Goal: Task Accomplishment & Management: Manage account settings

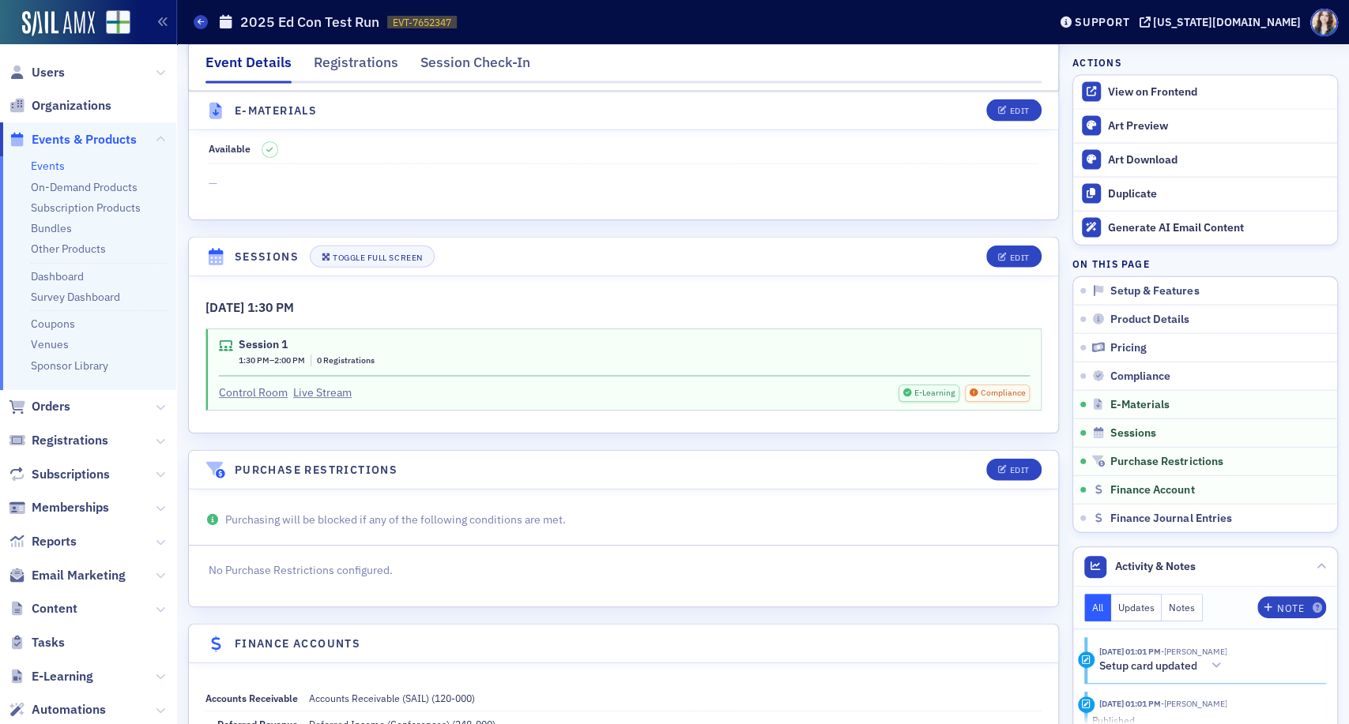
scroll to position [2242, 0]
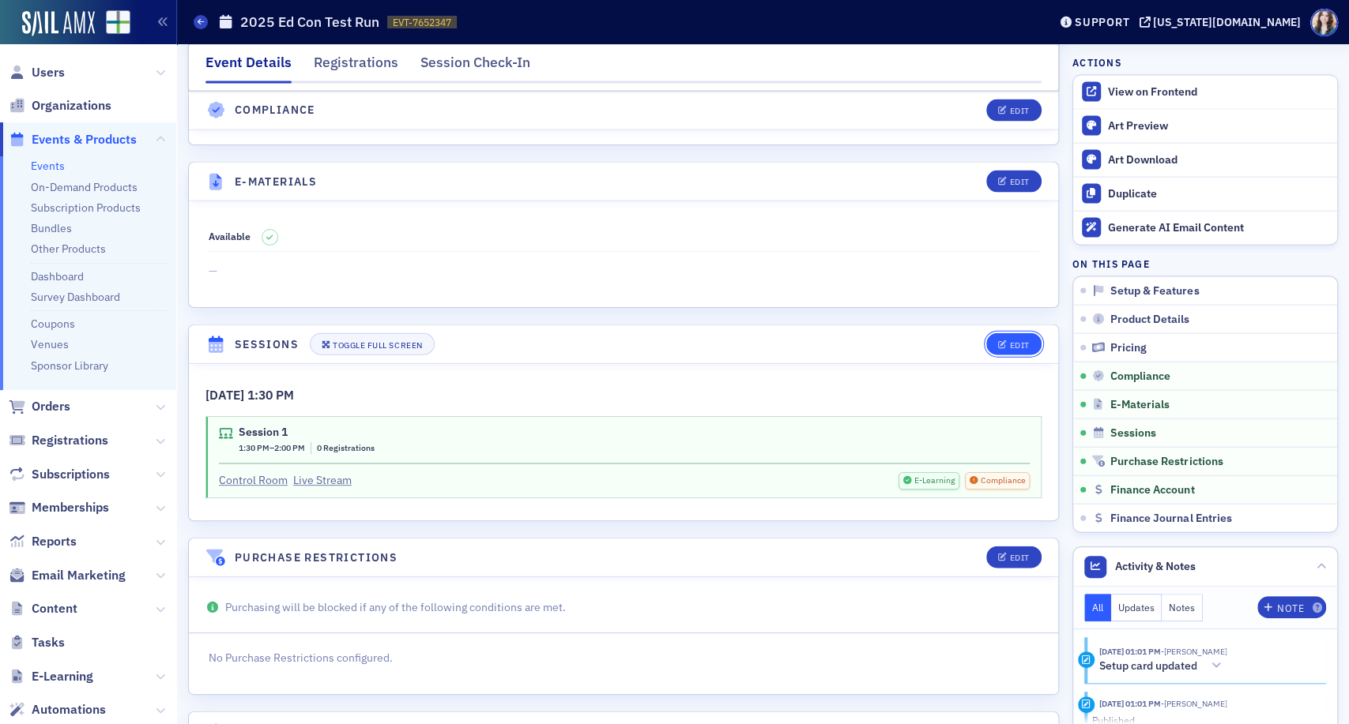
click at [1009, 341] on div "Edit" at bounding box center [1019, 345] width 20 height 9
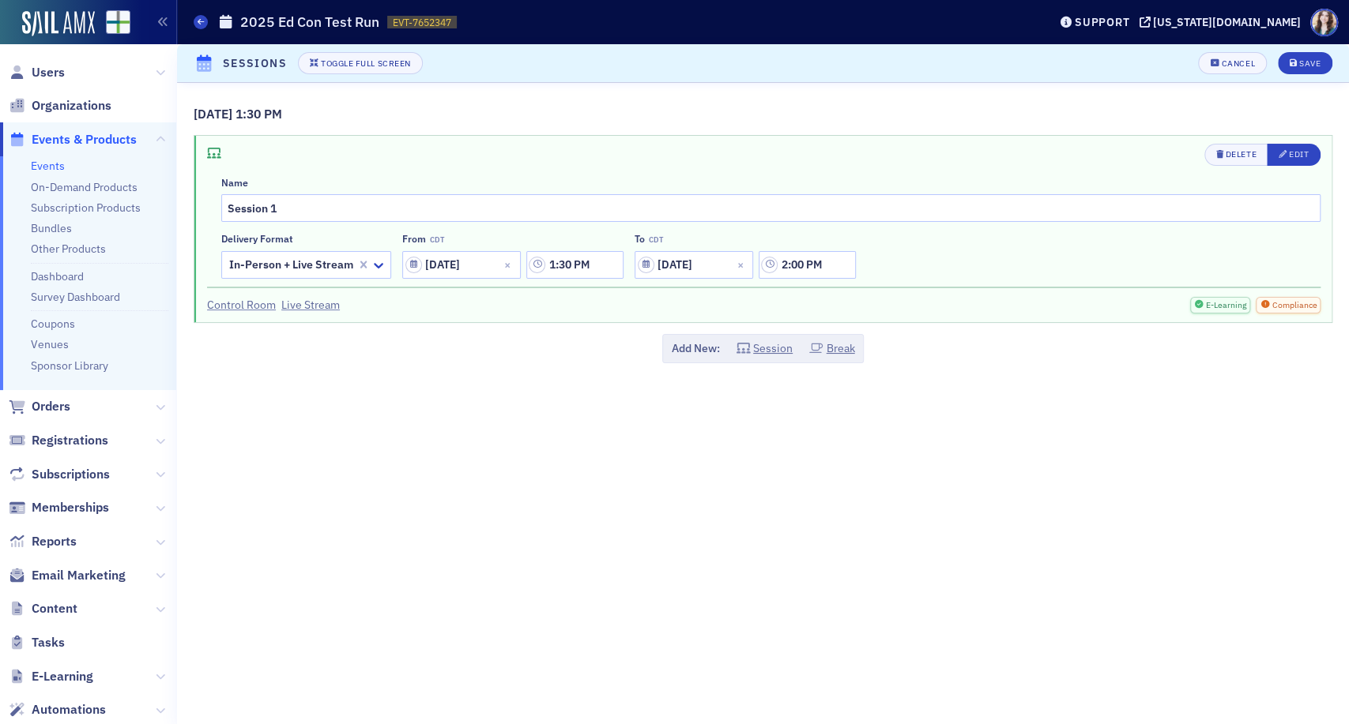
scroll to position [2314, 0]
click at [1221, 59] on div "Cancel" at bounding box center [1237, 63] width 33 height 9
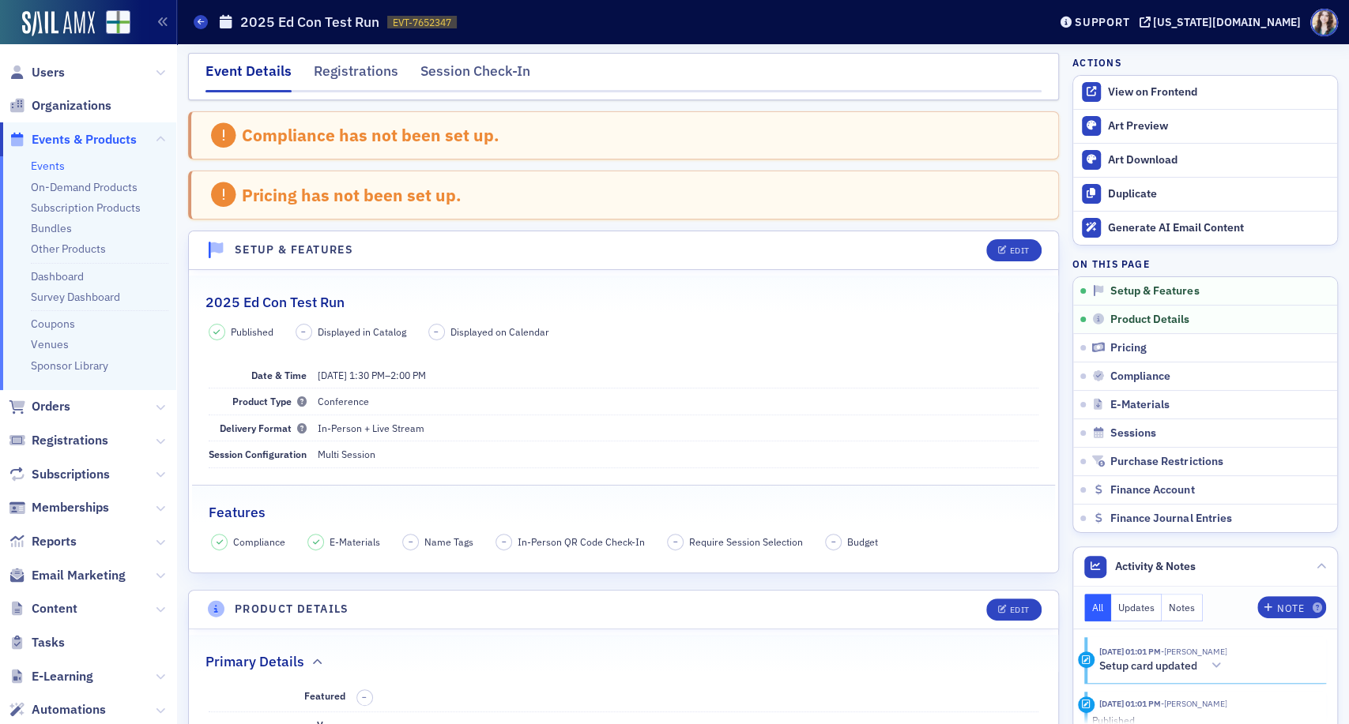
scroll to position [0, 0]
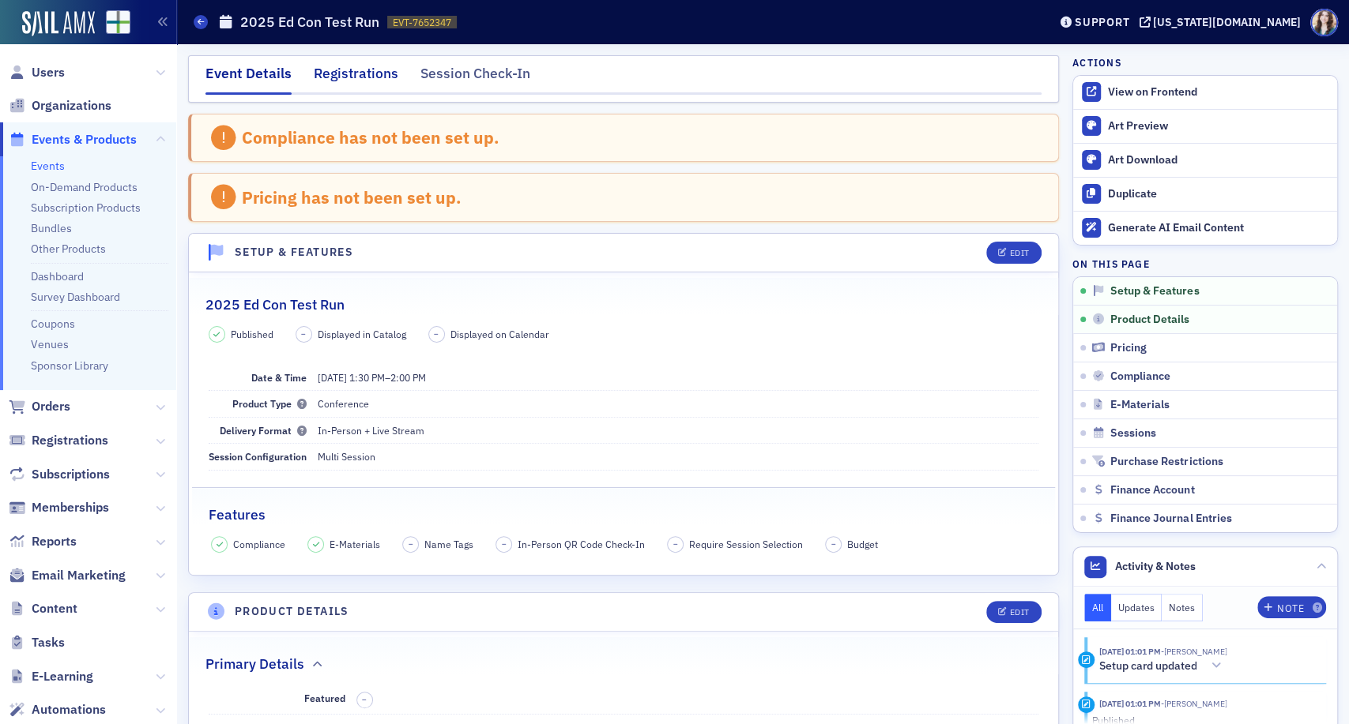
click at [360, 70] on div "Registrations" at bounding box center [356, 77] width 85 height 29
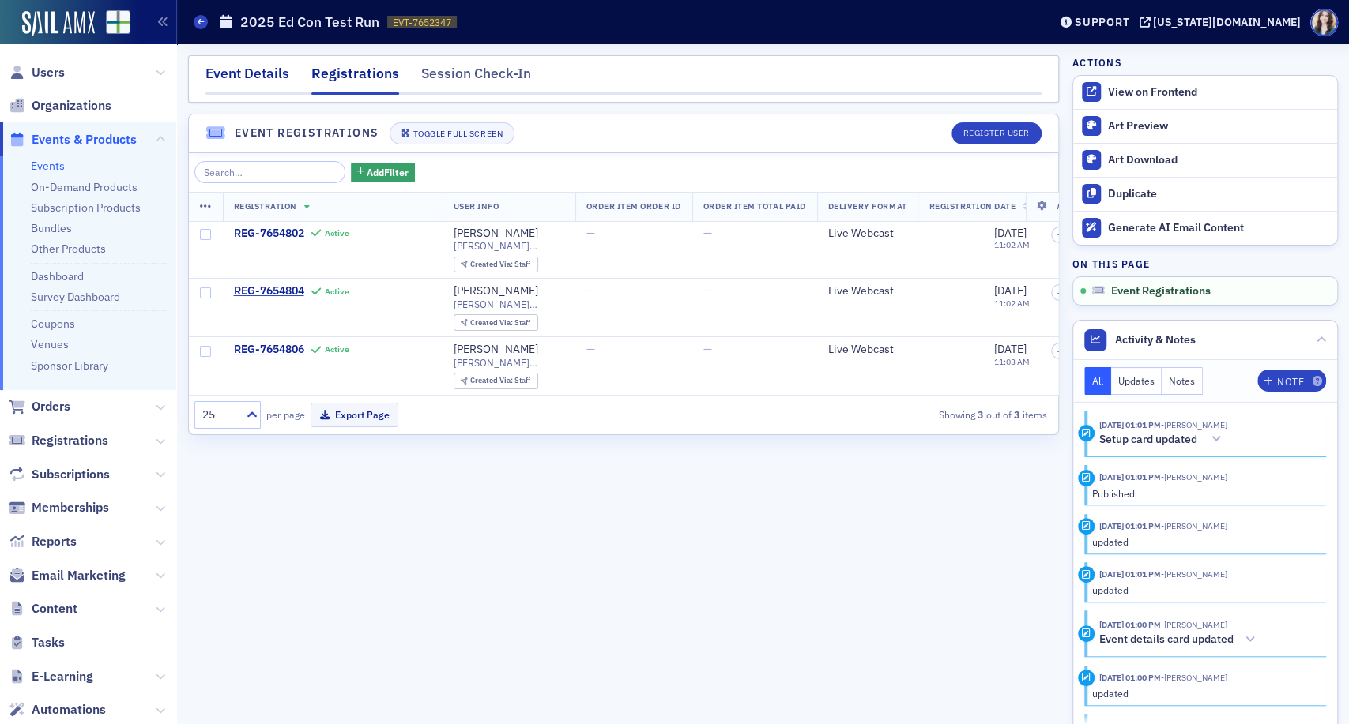
click at [259, 79] on div "Event Details" at bounding box center [247, 77] width 84 height 29
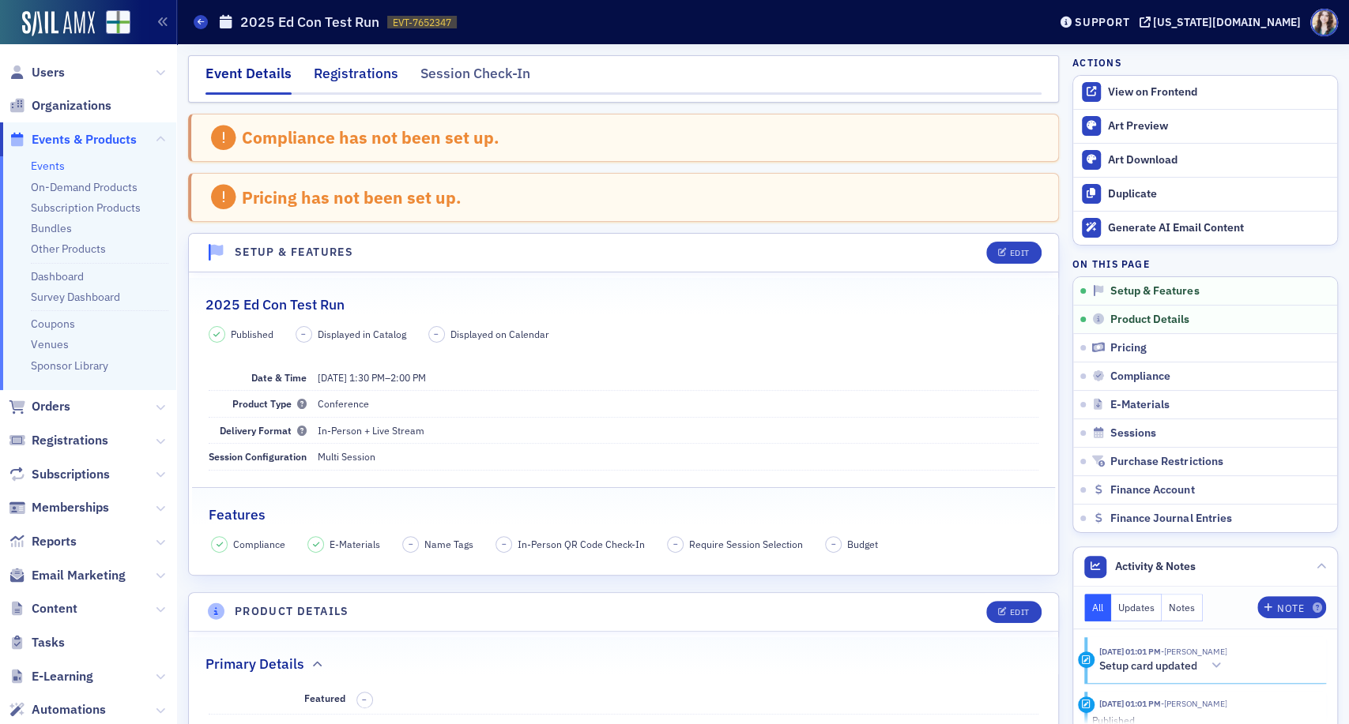
click at [357, 85] on div "Registrations" at bounding box center [356, 77] width 85 height 29
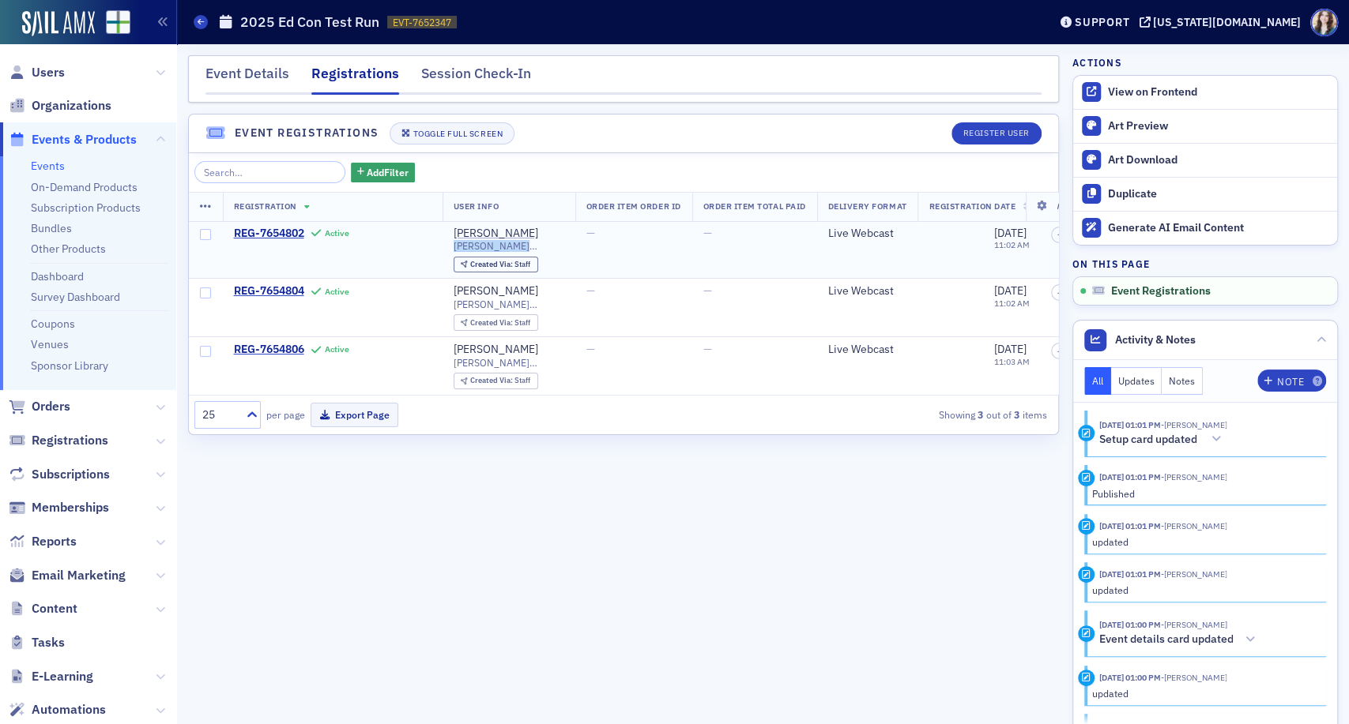
drag, startPoint x: 450, startPoint y: 246, endPoint x: 570, endPoint y: 248, distance: 119.3
click at [570, 248] on td "Bryant Bernal [EMAIL_ADDRESS][PERSON_NAME][DOMAIN_NAME] Created Via : Staff" at bounding box center [508, 250] width 133 height 58
copy span "[PERSON_NAME][EMAIL_ADDRESS][PERSON_NAME][DOMAIN_NAME]"
click at [619, 483] on div "Event Details Registrations Session Check-In Event Registrations Toggle Full Sc…" at bounding box center [623, 384] width 871 height 658
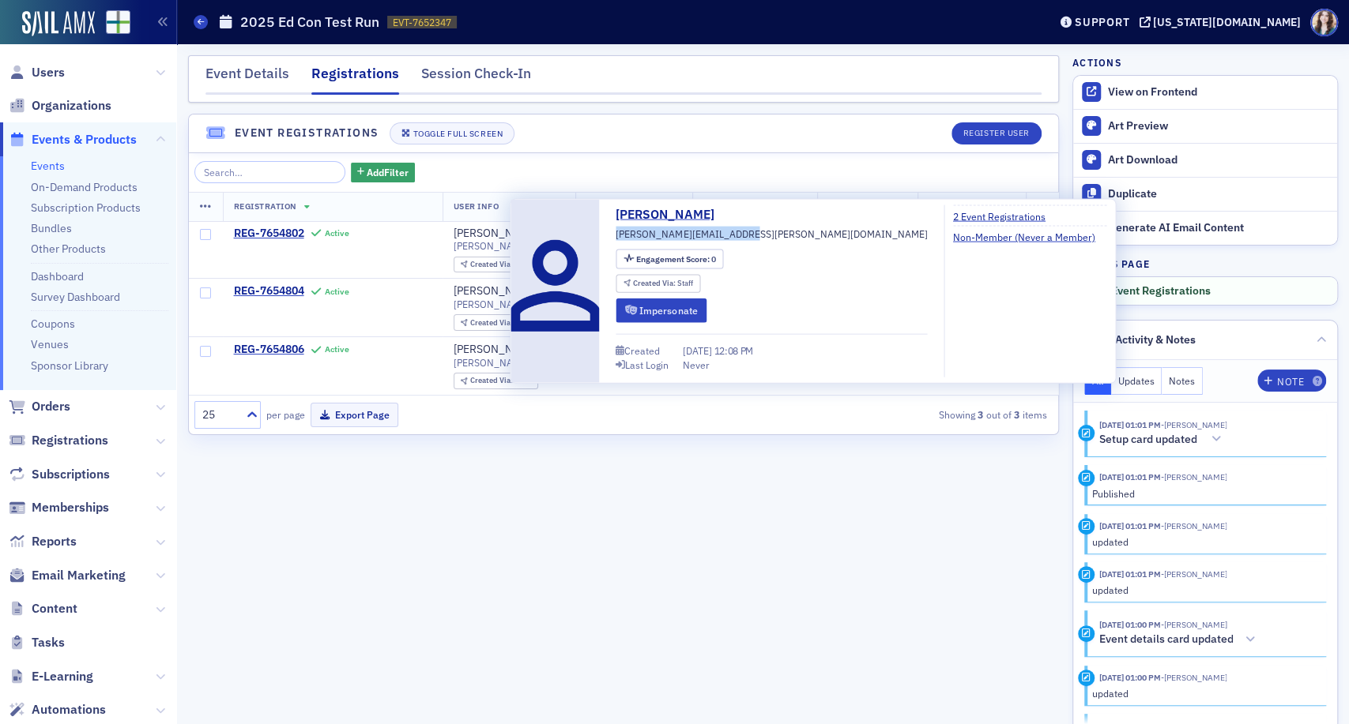
drag, startPoint x: 615, startPoint y: 235, endPoint x: 757, endPoint y: 223, distance: 142.7
click at [757, 223] on div "[PERSON_NAME] [PERSON_NAME][EMAIL_ADDRESS][PERSON_NAME][DOMAIN_NAME] Engagement…" at bounding box center [813, 291] width 588 height 172
copy span "[PERSON_NAME][EMAIL_ADDRESS][PERSON_NAME][DOMAIN_NAME]"
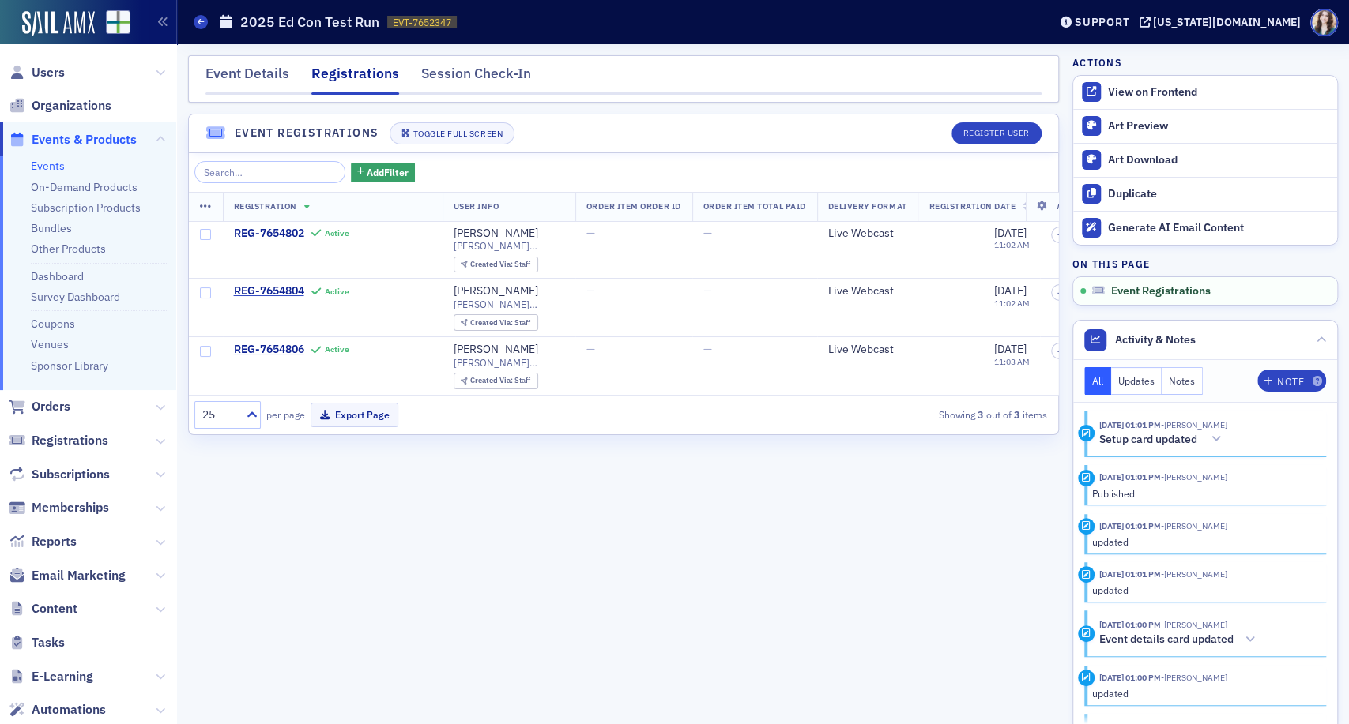
click at [626, 589] on div "Event Details Registrations Session Check-In Event Registrations Toggle Full Sc…" at bounding box center [623, 384] width 871 height 658
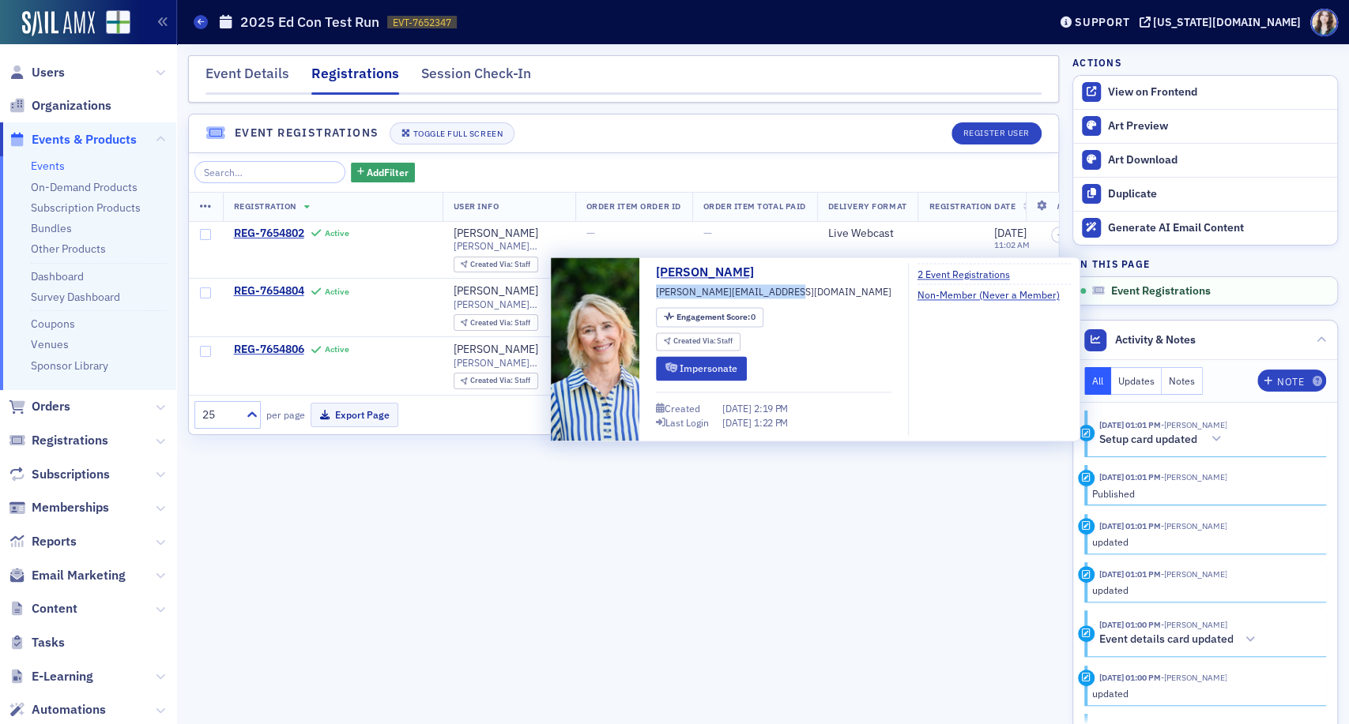
drag, startPoint x: 655, startPoint y: 292, endPoint x: 771, endPoint y: 298, distance: 116.3
click at [779, 295] on span "[PERSON_NAME][EMAIL_ADDRESS][DOMAIN_NAME]" at bounding box center [773, 291] width 235 height 14
copy span "[PERSON_NAME][EMAIL_ADDRESS][DOMAIN_NAME]"
click at [707, 527] on div "Event Details Registrations Session Check-In Event Registrations Toggle Full Sc…" at bounding box center [623, 384] width 871 height 658
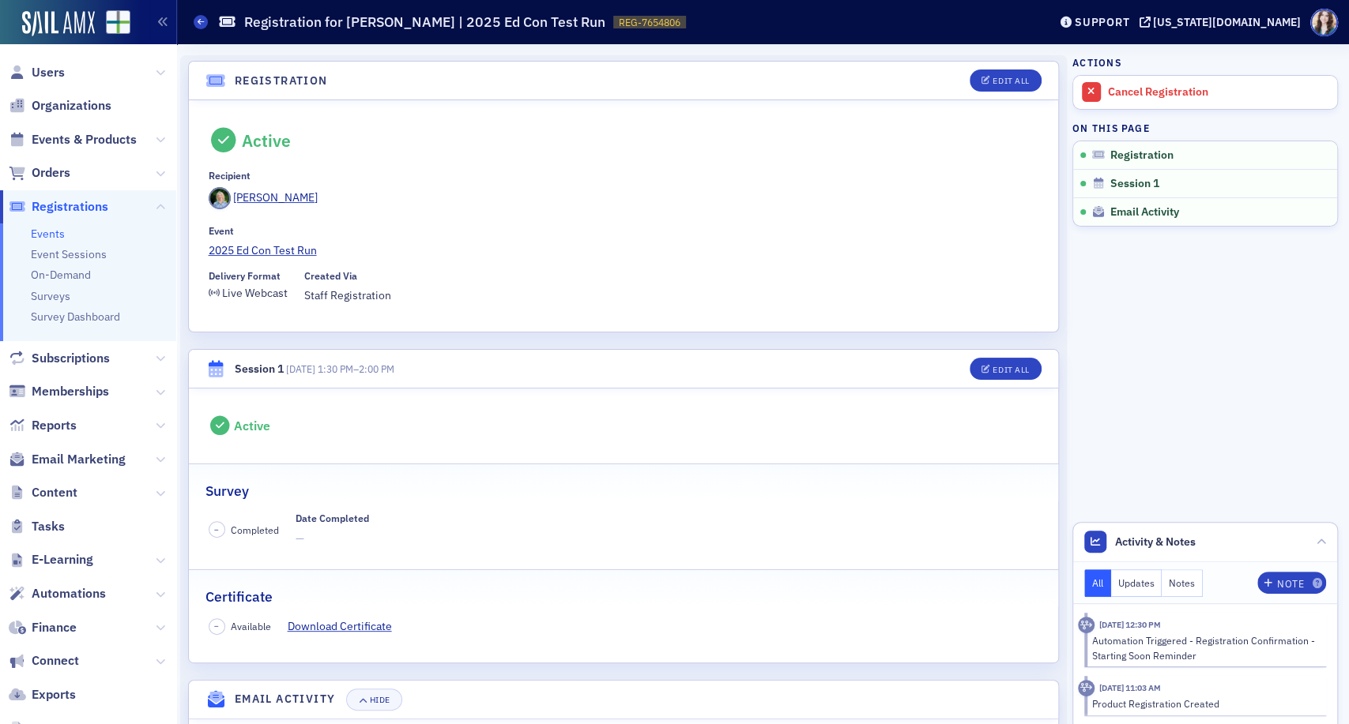
scroll to position [269, 0]
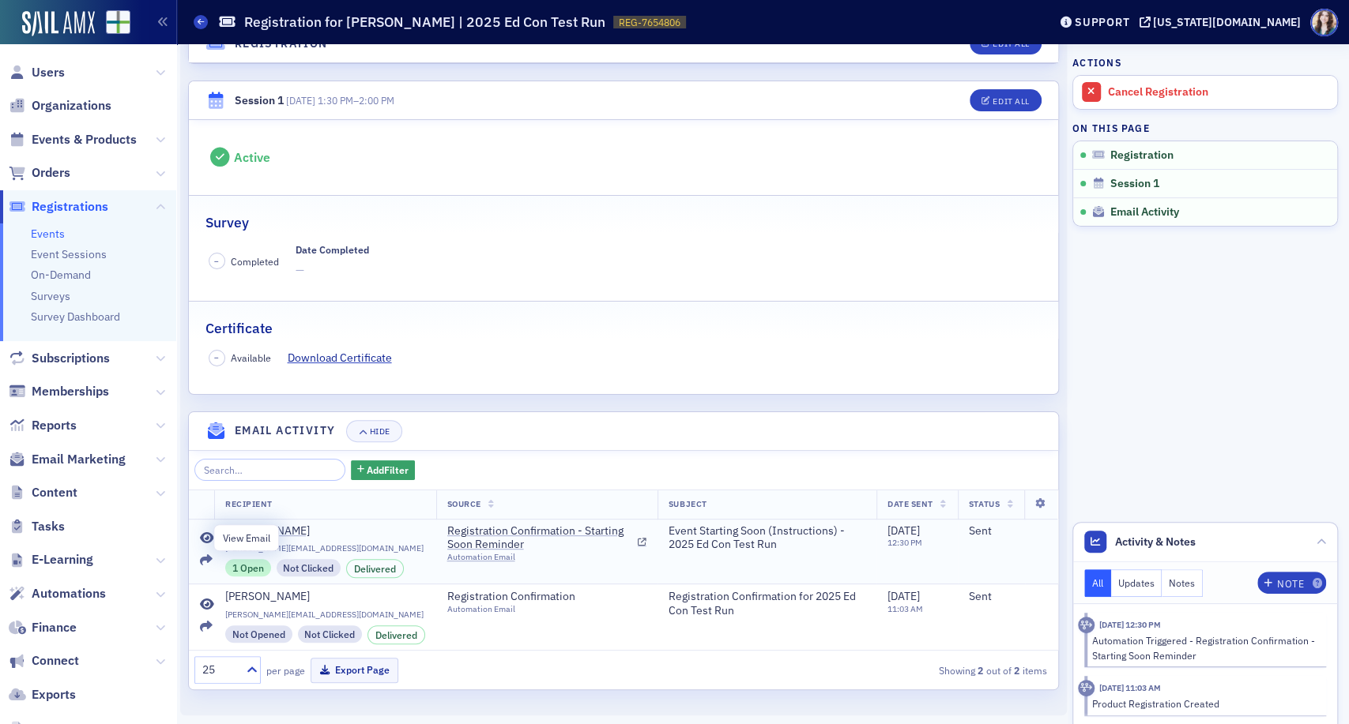
click at [205, 534] on icon at bounding box center [207, 538] width 14 height 13
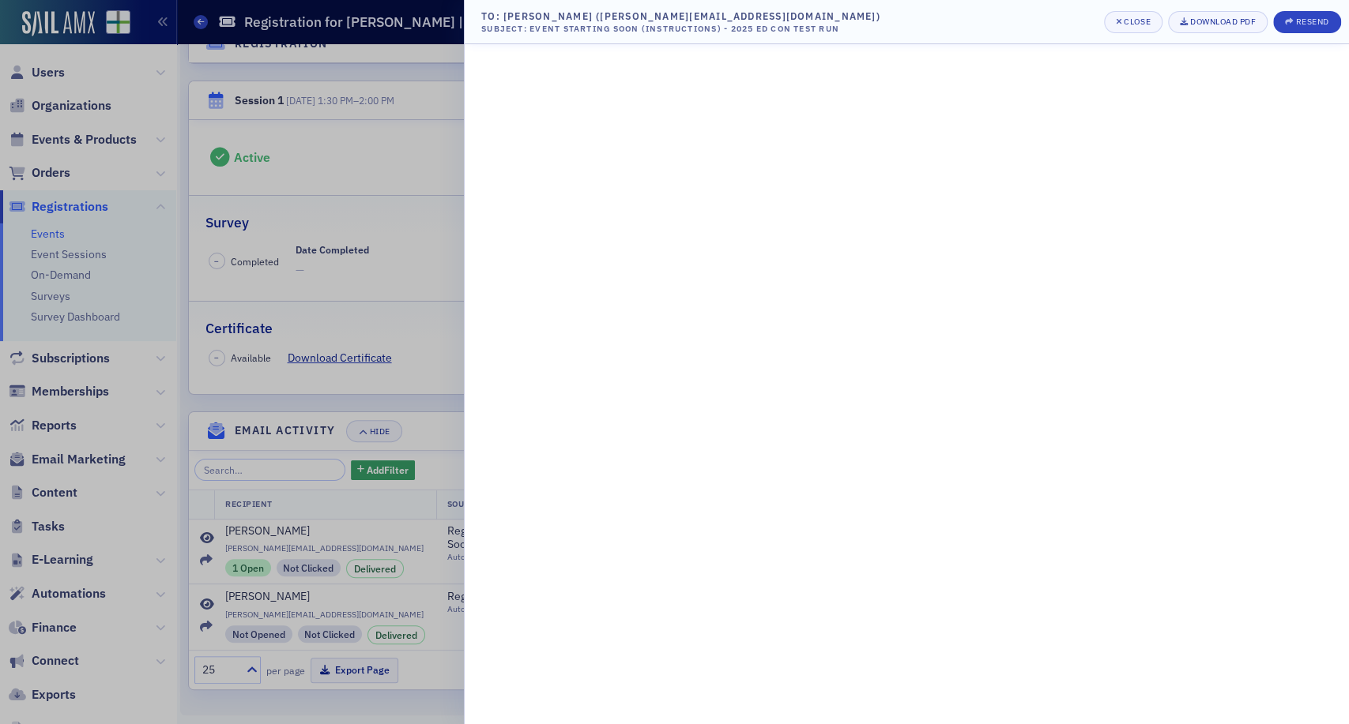
click at [260, 134] on div at bounding box center [674, 362] width 1349 height 724
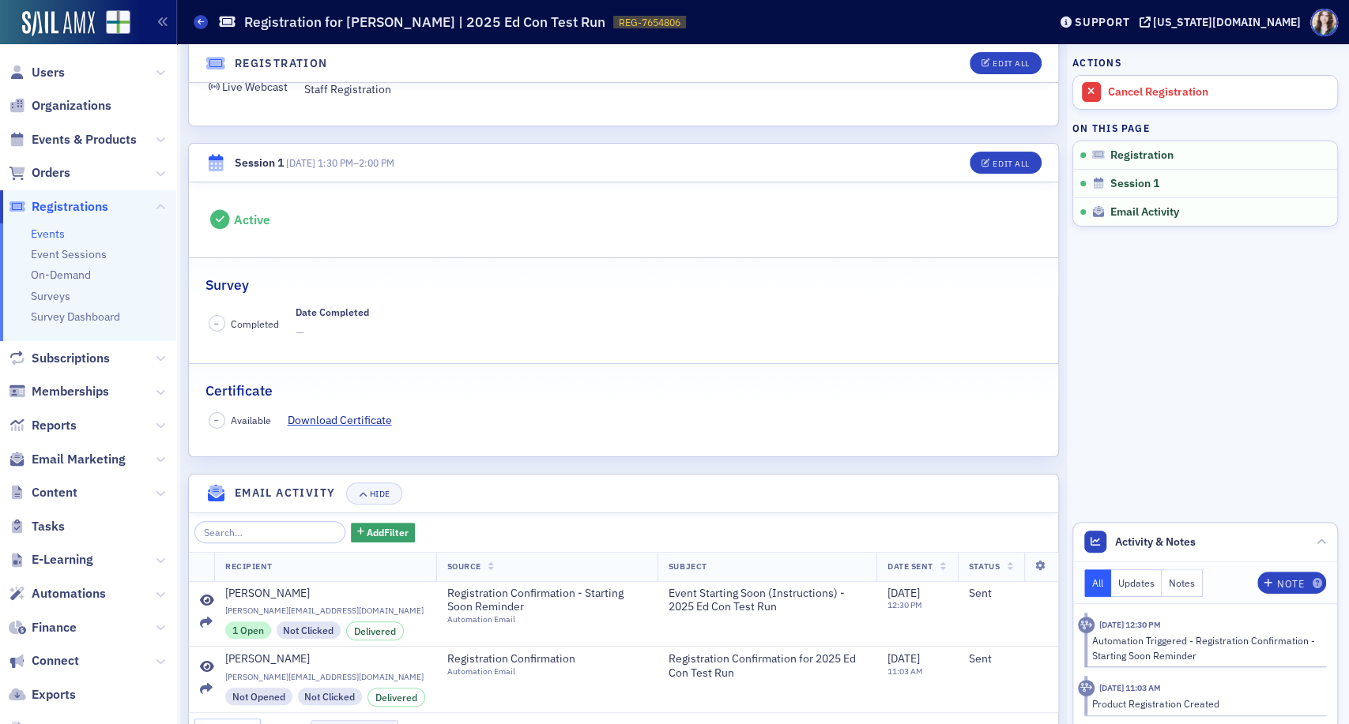
scroll to position [181, 0]
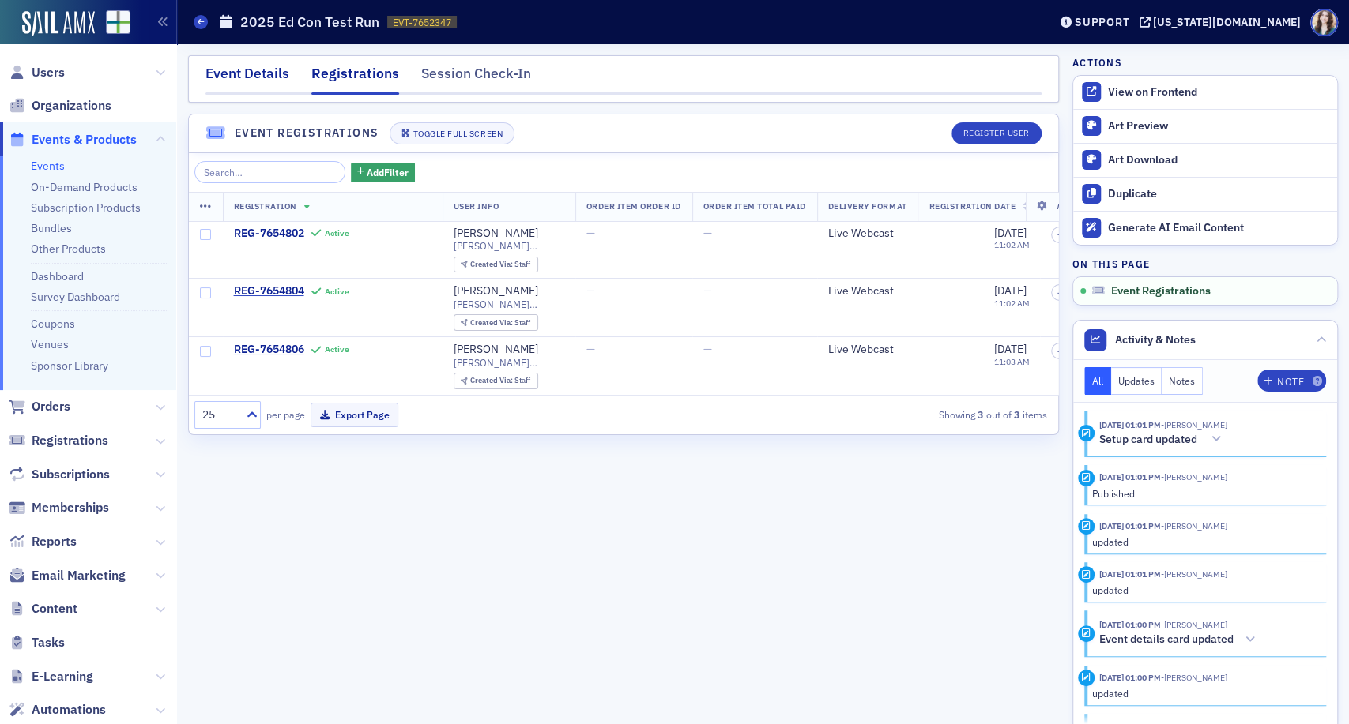
click at [240, 82] on div "Event Details" at bounding box center [247, 77] width 84 height 29
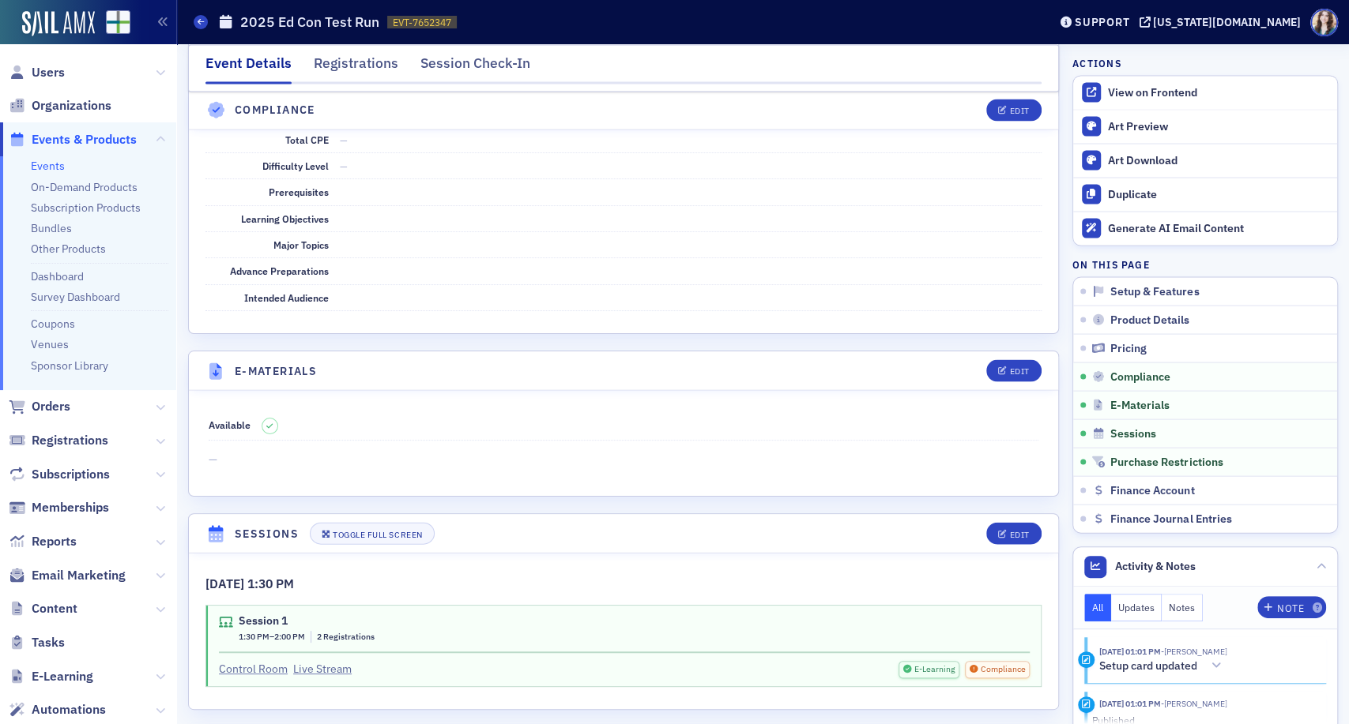
scroll to position [2194, 0]
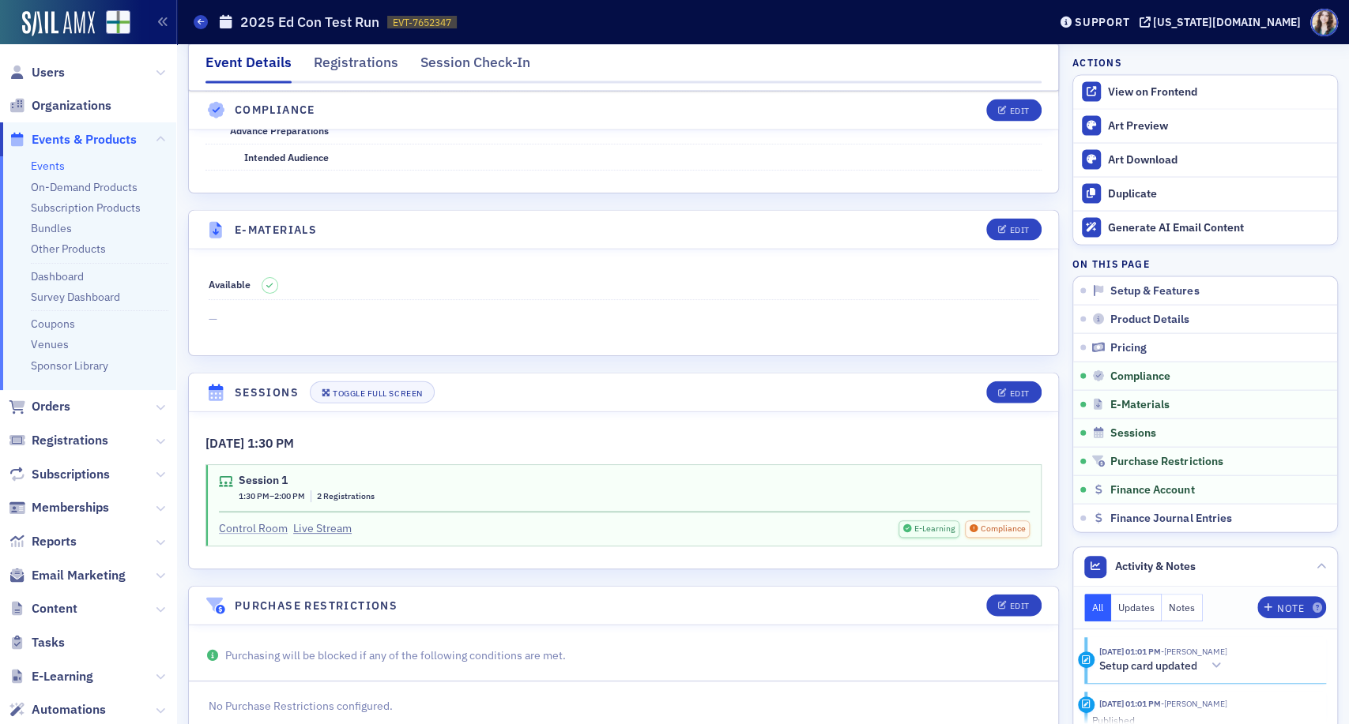
click at [258, 521] on link "Control Room" at bounding box center [253, 529] width 69 height 17
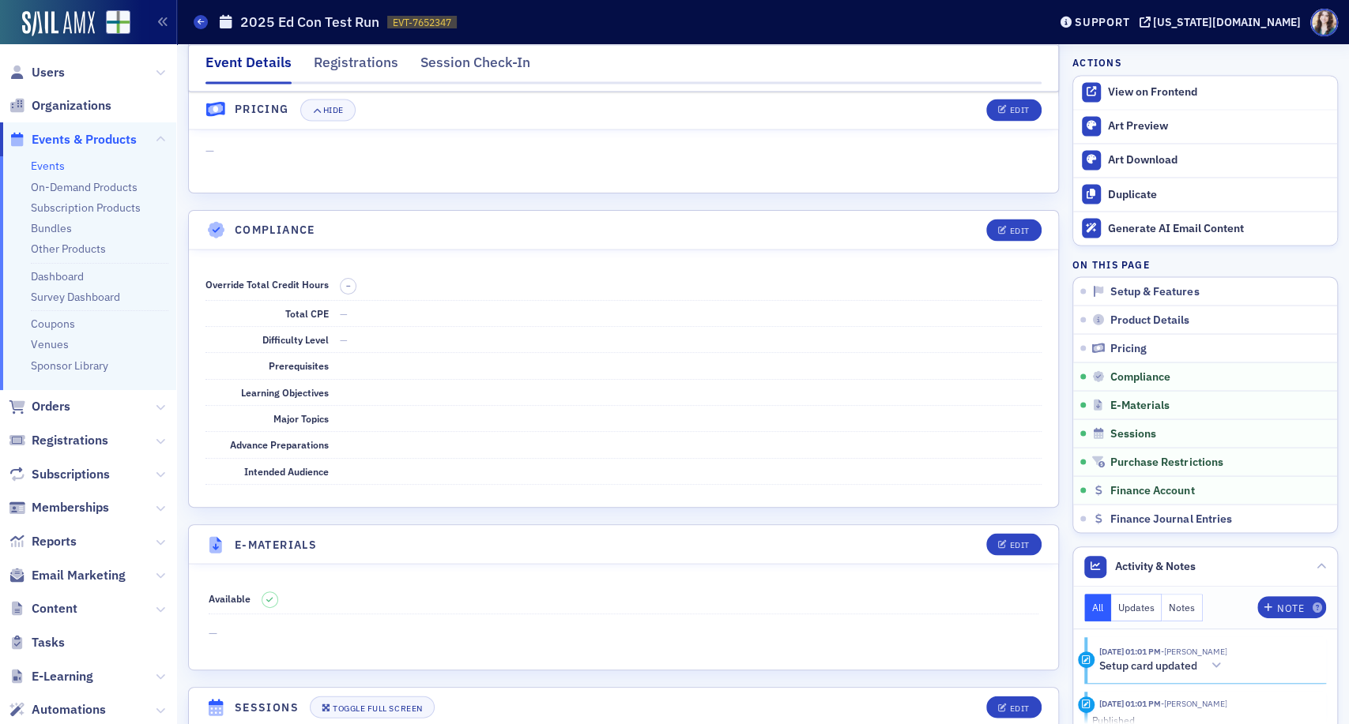
scroll to position [1755, 0]
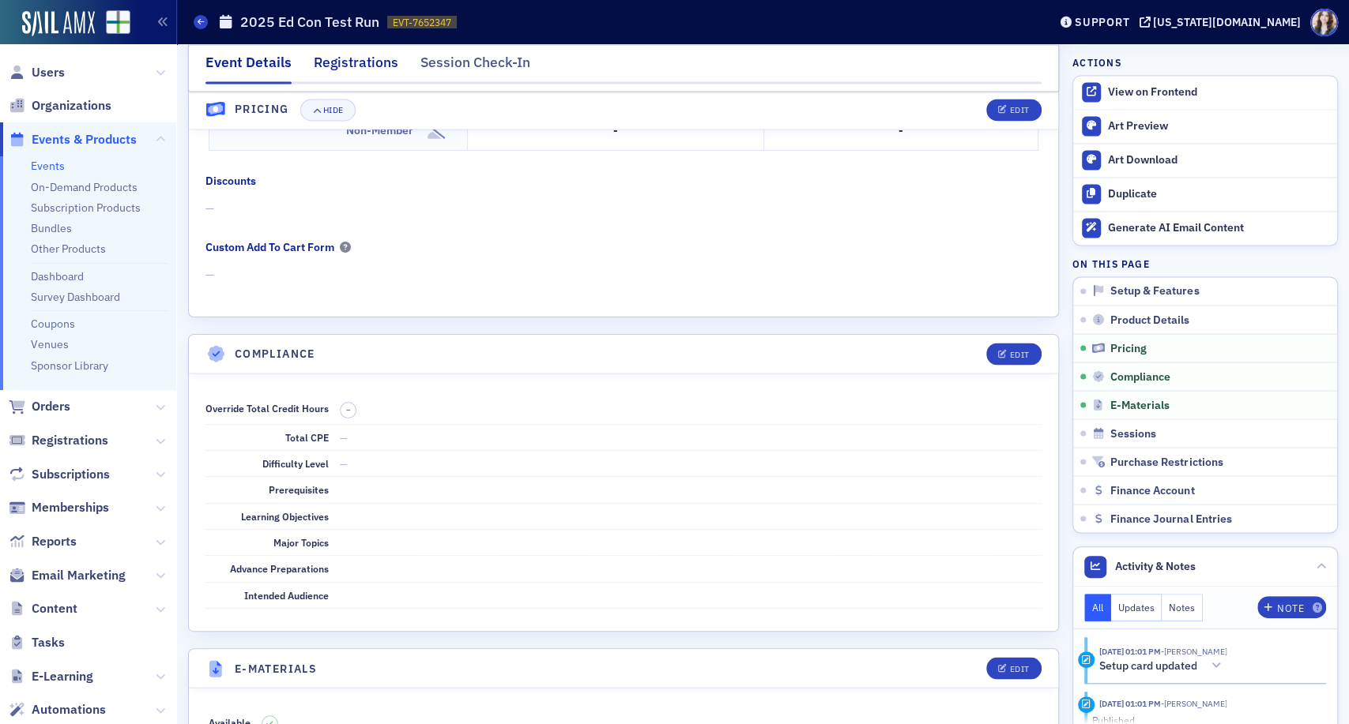
click at [352, 62] on div "Registrations" at bounding box center [356, 66] width 85 height 29
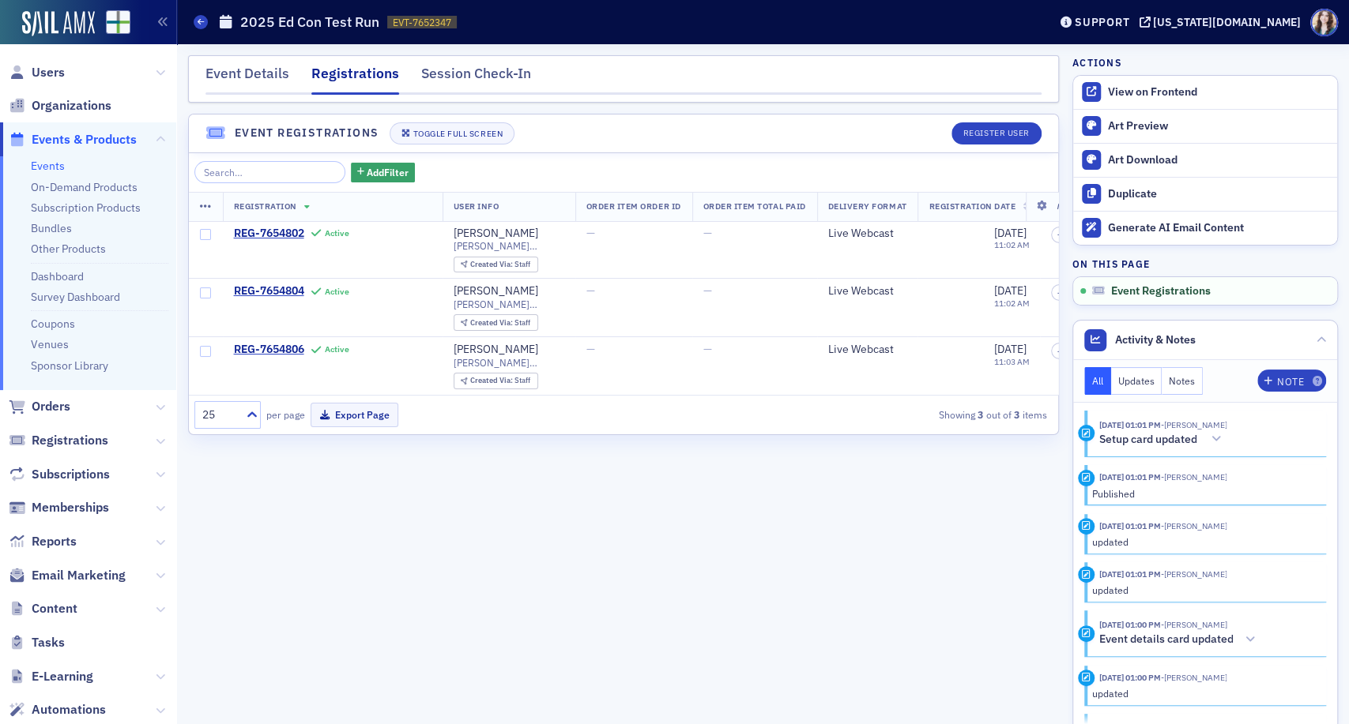
click at [258, 58] on div "Event Details Registrations Session Check-In" at bounding box center [623, 78] width 871 height 47
click at [265, 79] on div "Event Details" at bounding box center [247, 77] width 84 height 29
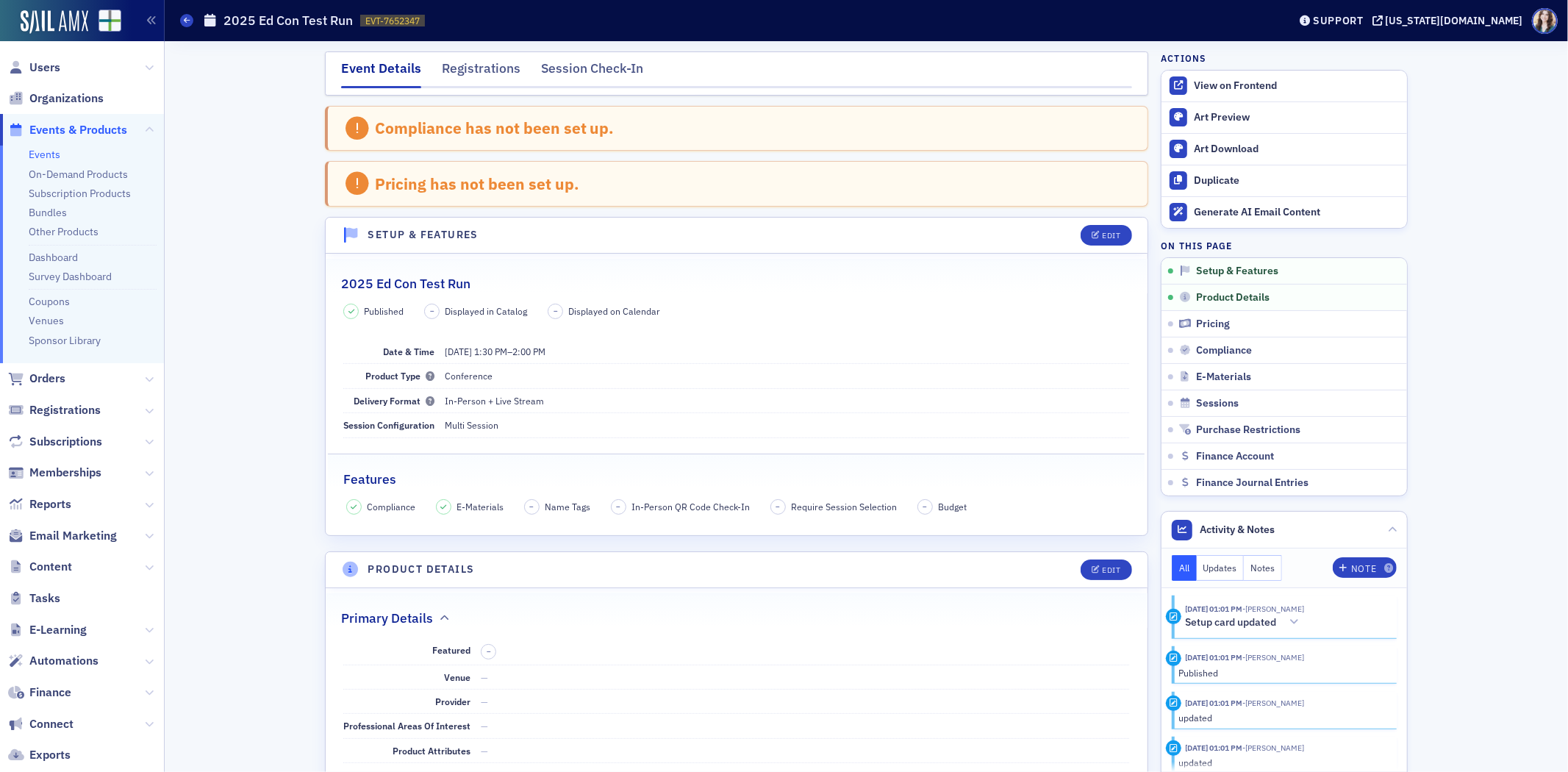
click at [40, 156] on link "Events" at bounding box center [45, 154] width 32 height 13
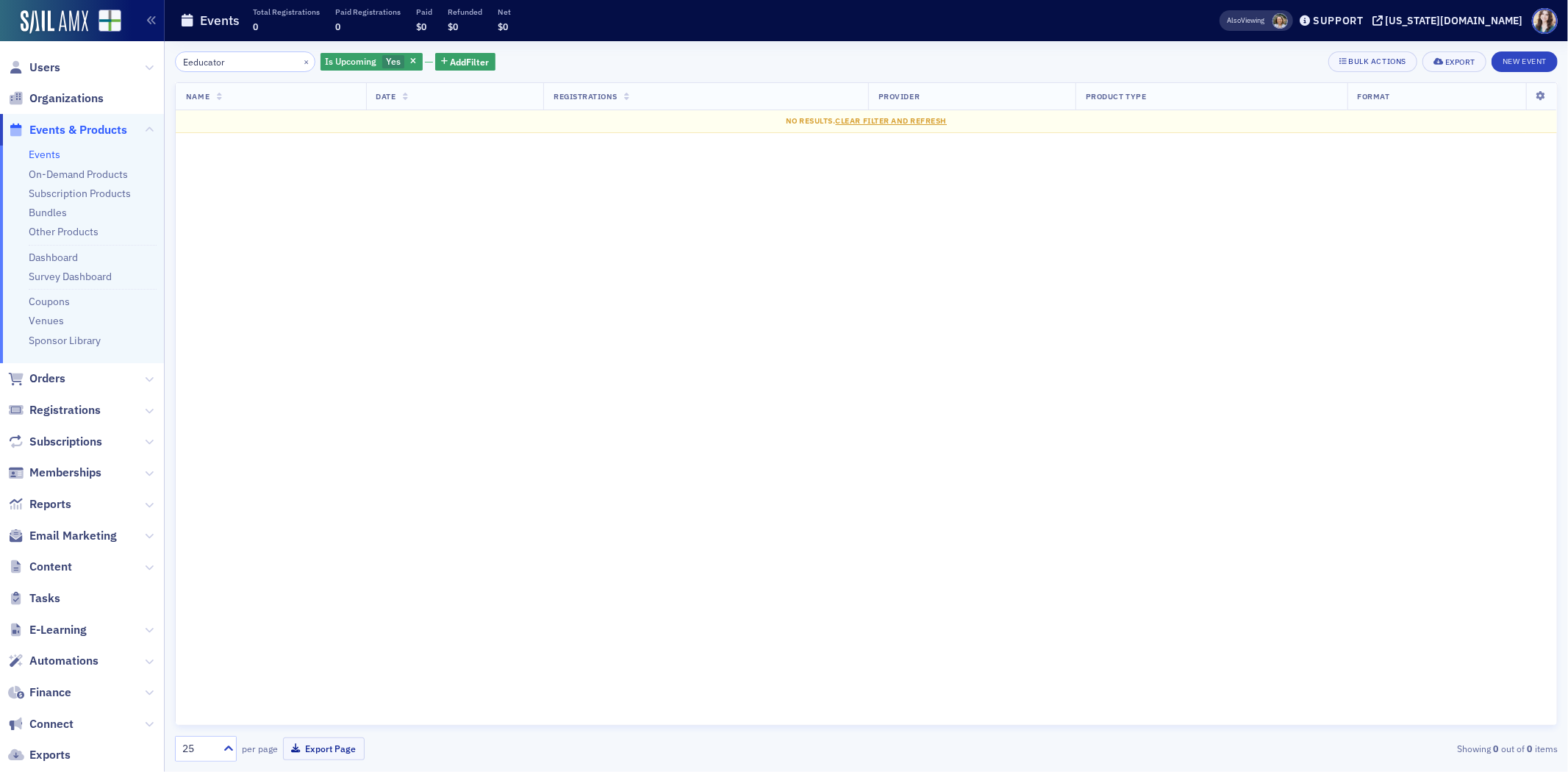
click at [191, 66] on input "Eeducator" at bounding box center [245, 61] width 141 height 20
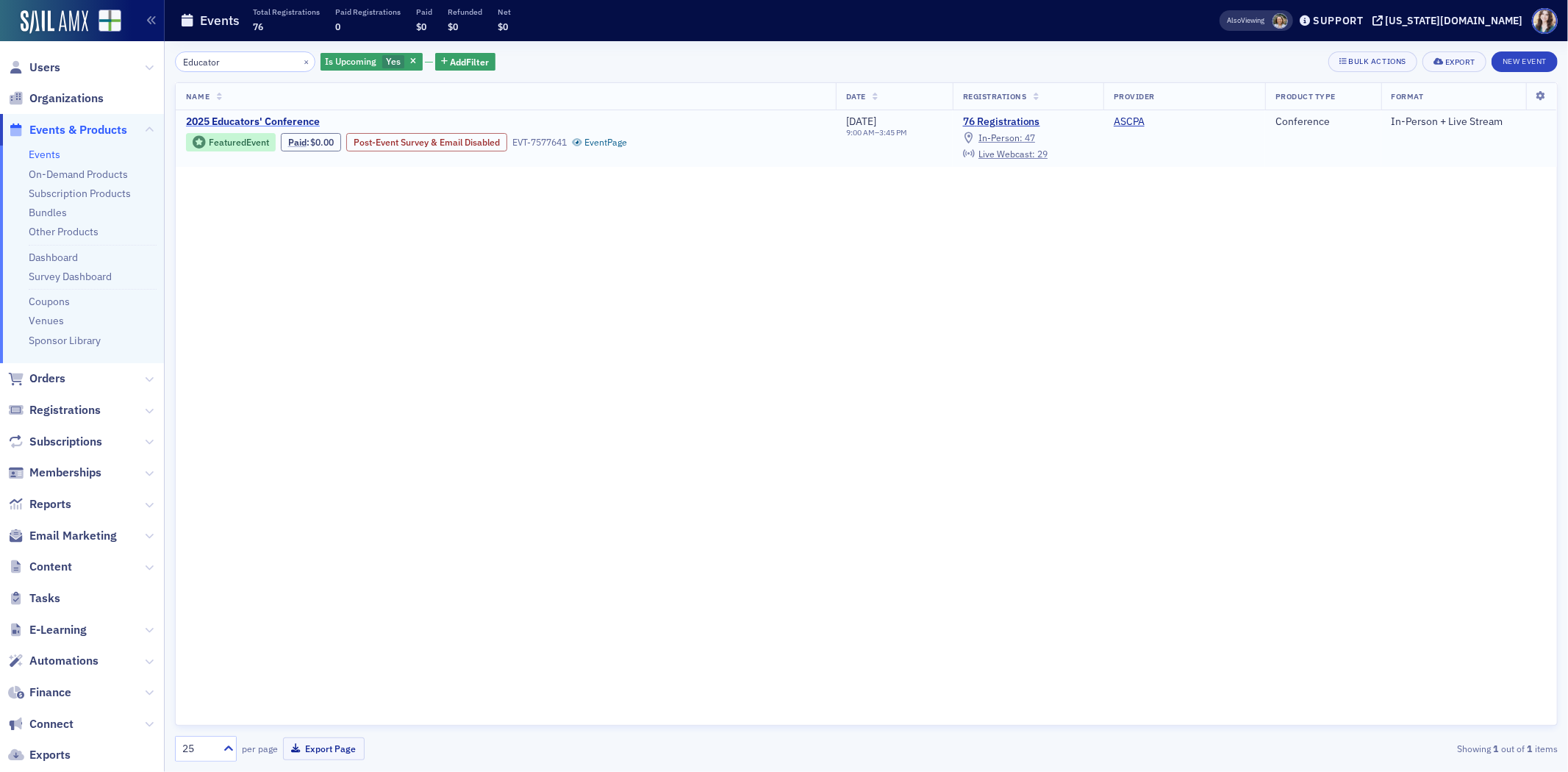
type input "Educator"
click at [236, 118] on span "2025 Educators' Conference" at bounding box center [309, 122] width 247 height 13
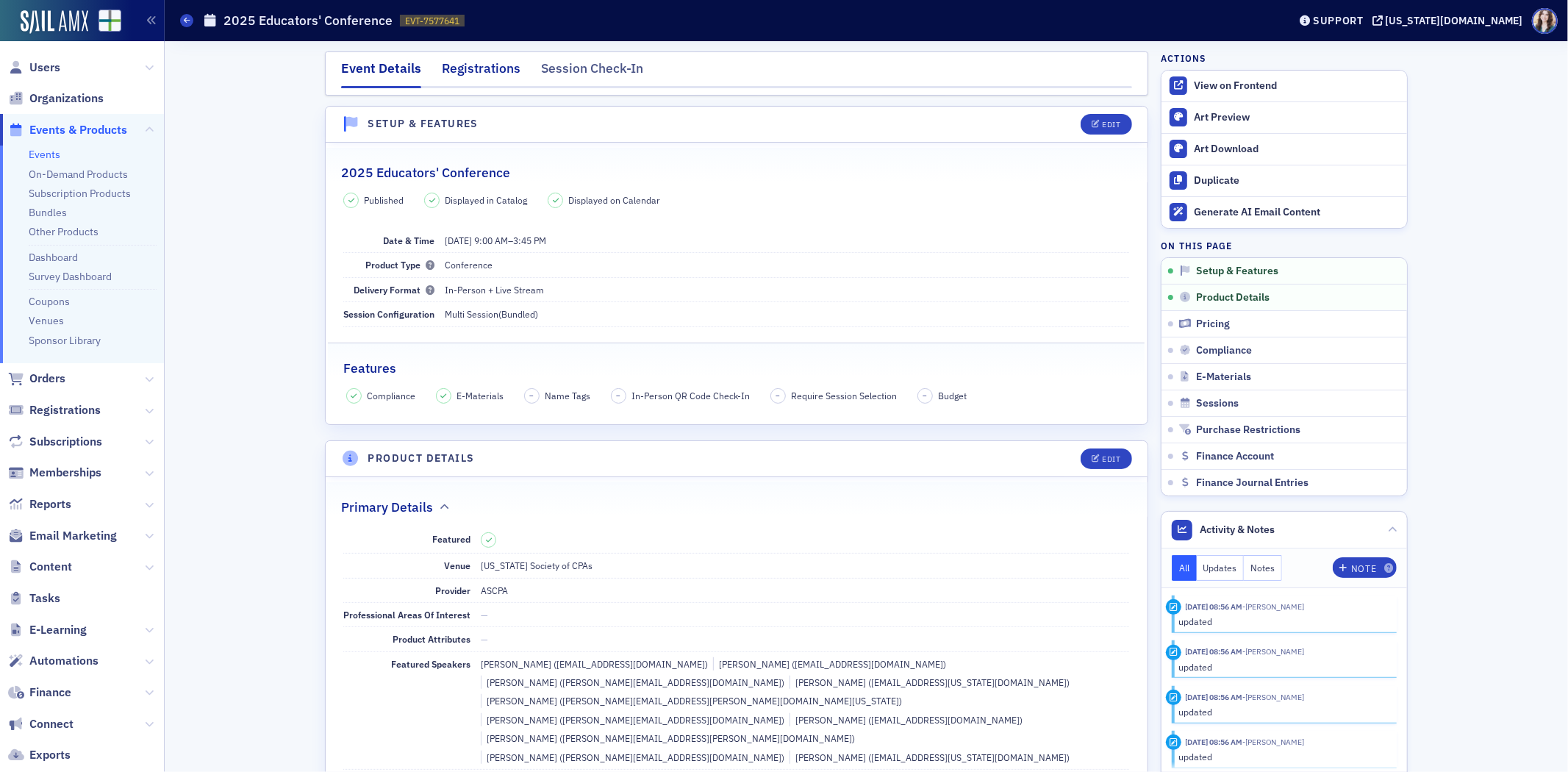
click at [476, 67] on div "Registrations" at bounding box center [481, 72] width 79 height 27
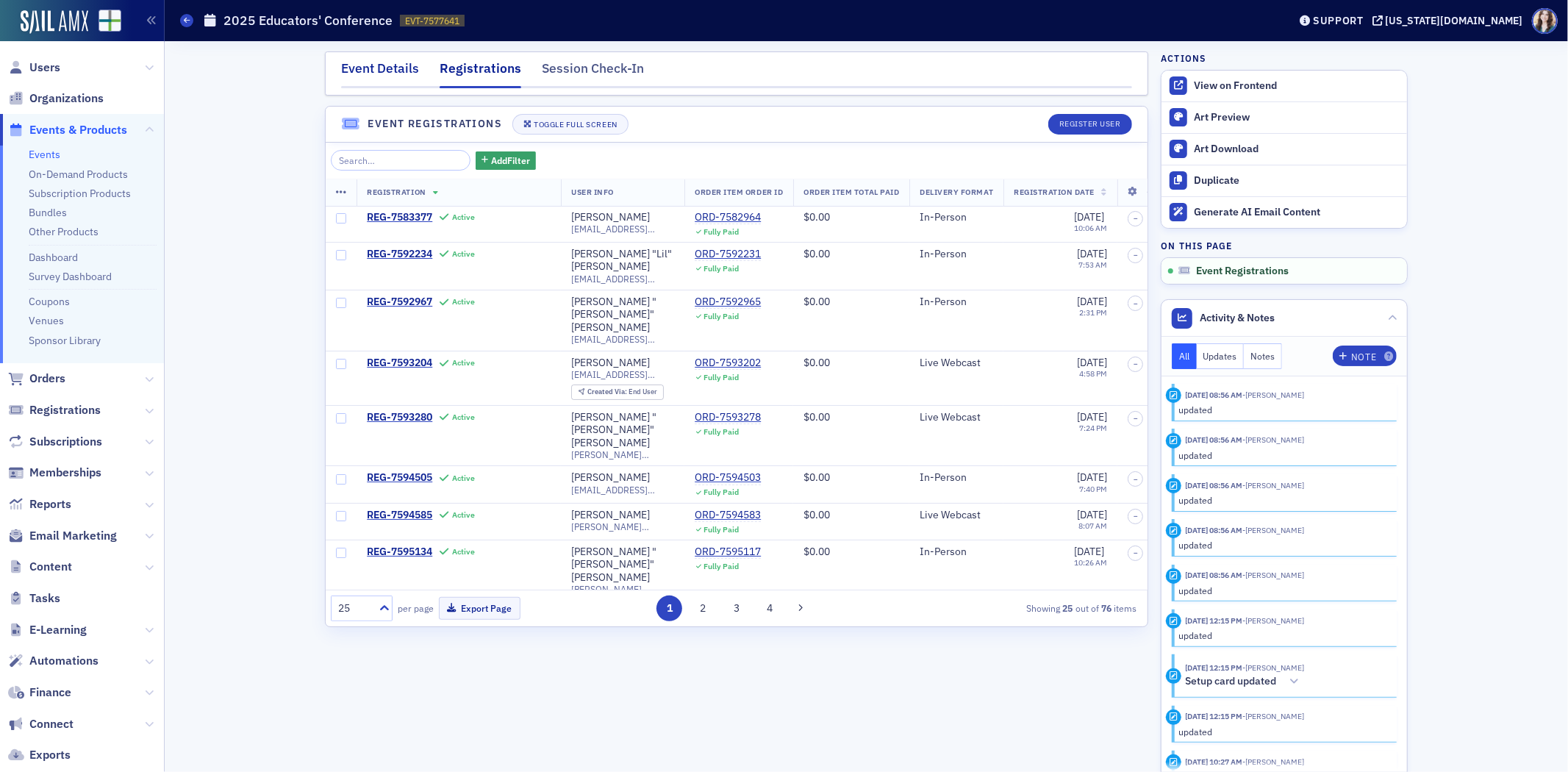
click at [382, 68] on div "Event Details" at bounding box center [381, 72] width 78 height 27
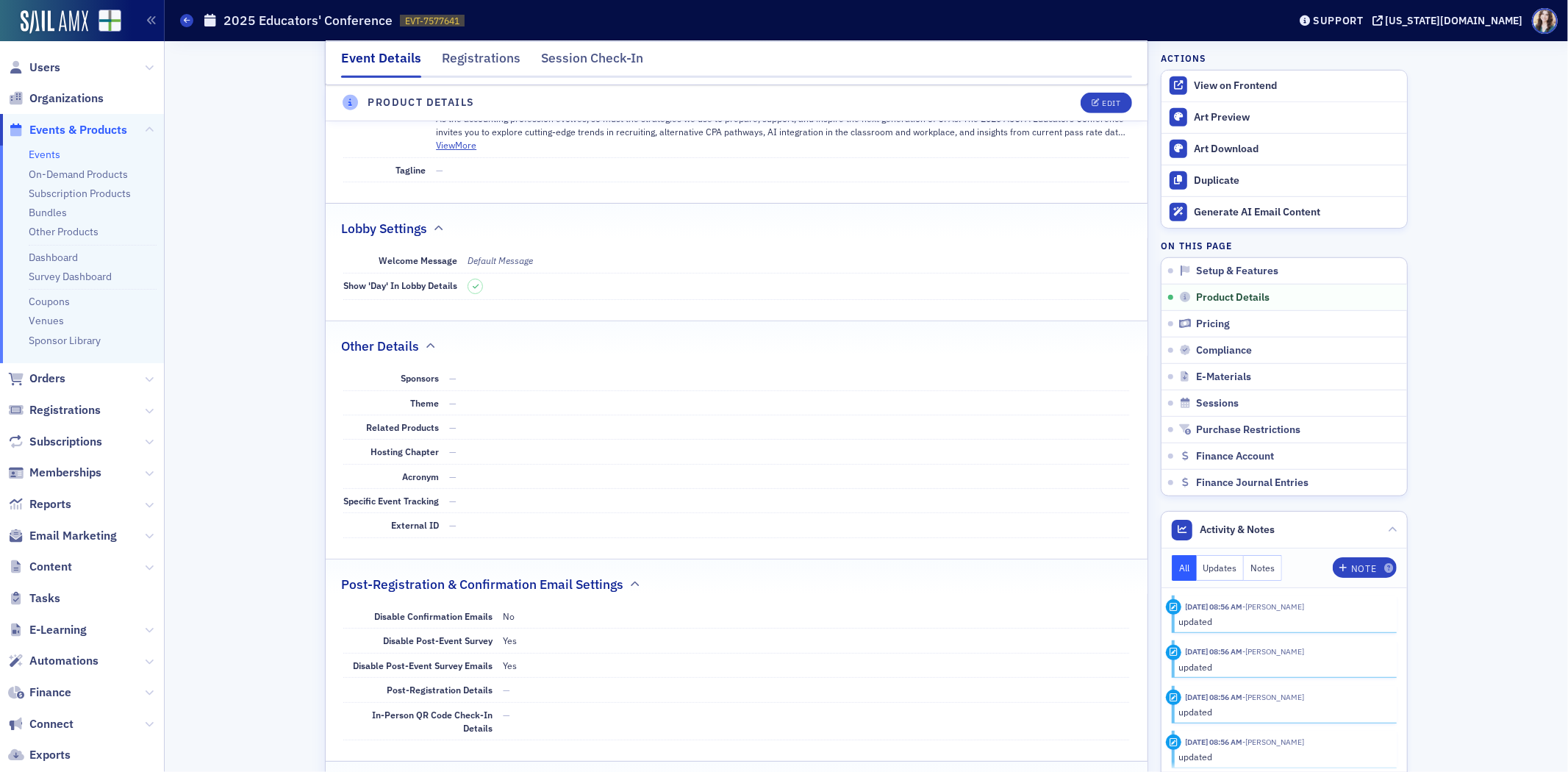
scroll to position [653, 0]
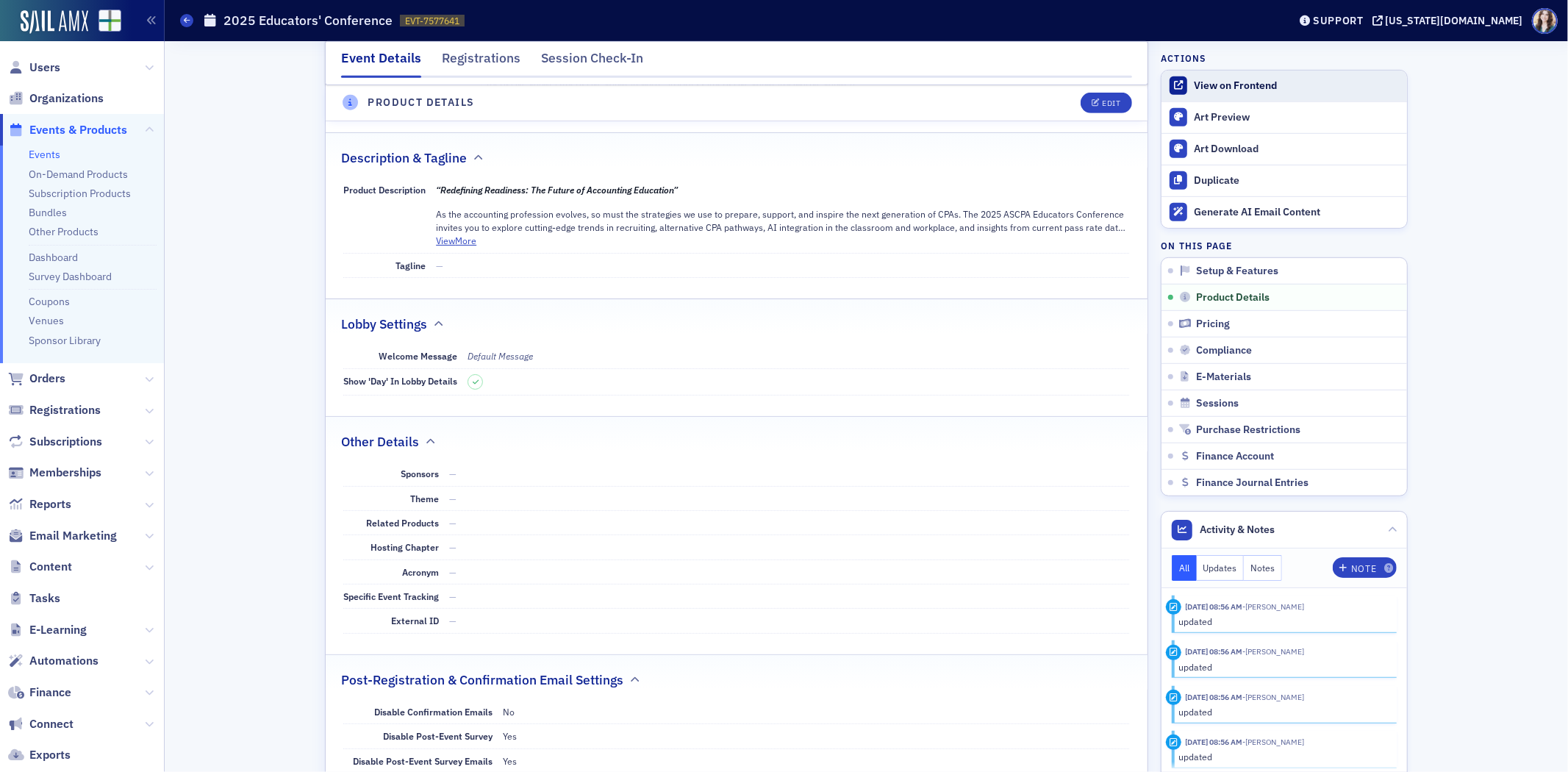
click at [1207, 89] on div "View on Frontend" at bounding box center [1296, 86] width 206 height 13
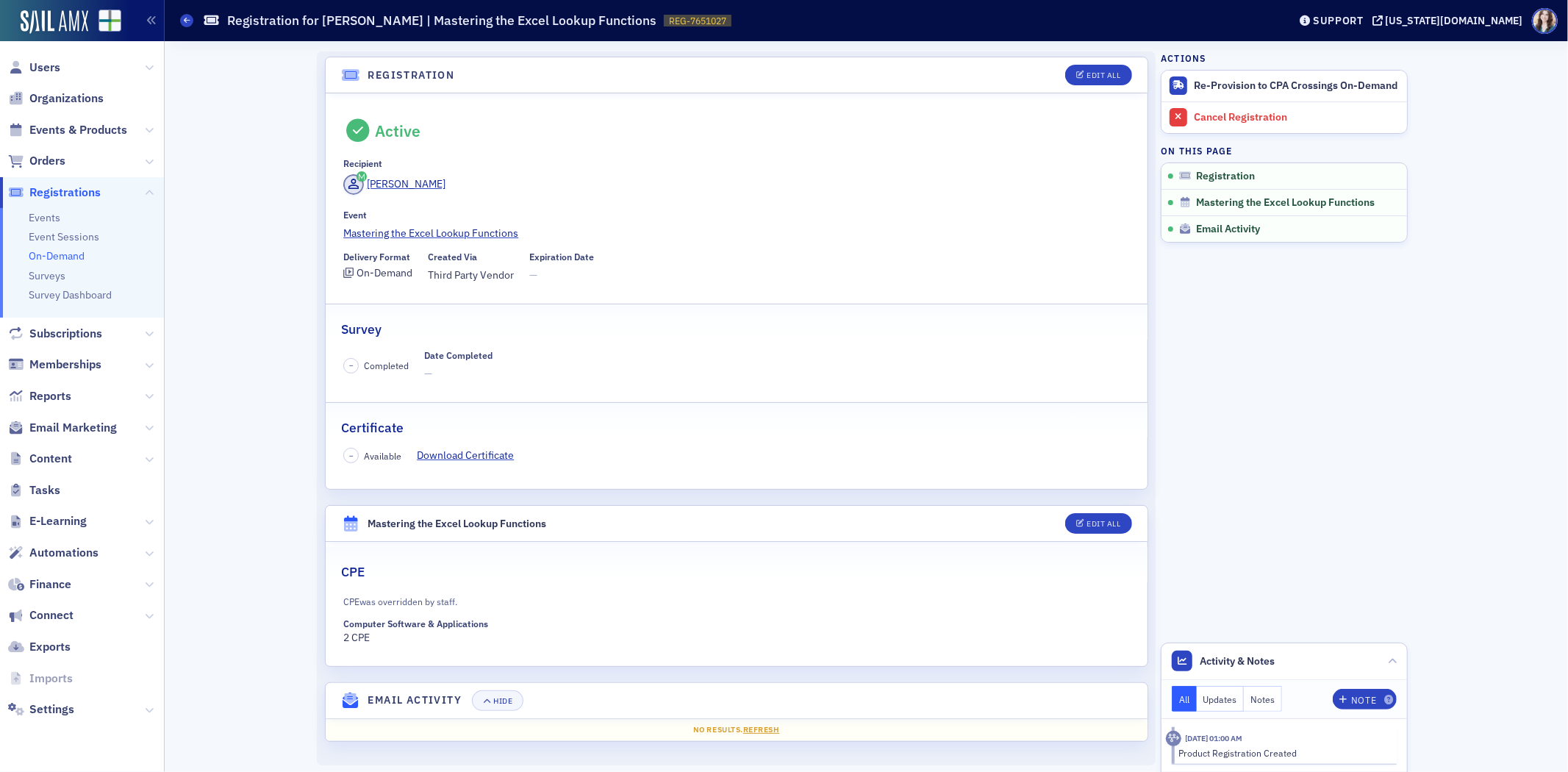
scroll to position [3, 0]
click at [326, 57] on header "Registration Edit All" at bounding box center [736, 72] width 822 height 36
click at [1128, 92] on div "Active Recipient Aubrey Baugh Event Mastering the Excel Lookup Functions Delive…" at bounding box center [736, 287] width 822 height 395
click at [1129, 69] on header "Registration Edit All" at bounding box center [736, 72] width 822 height 36
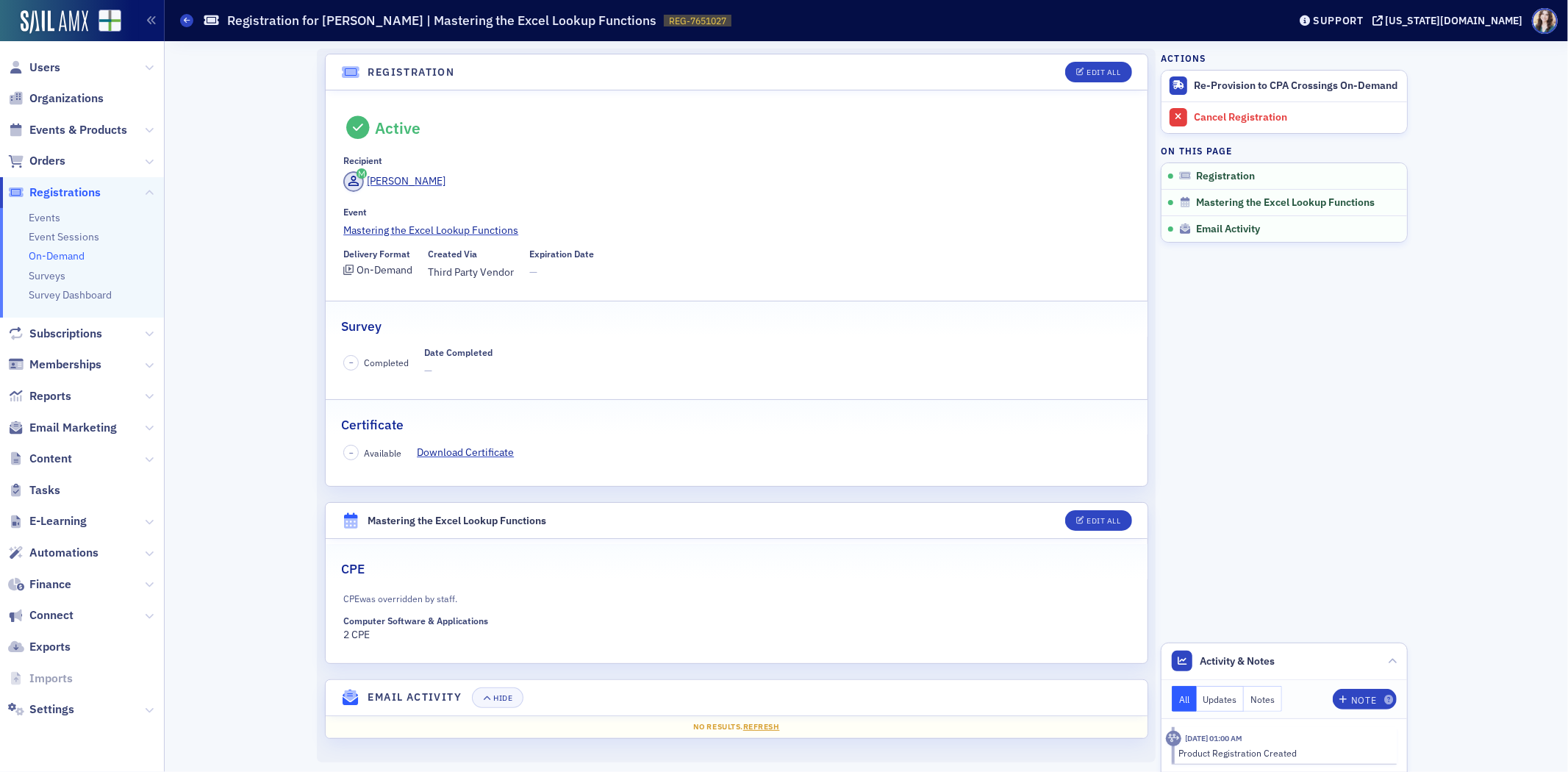
scroll to position [0, 0]
click at [326, 61] on header "Registration Edit All" at bounding box center [736, 75] width 822 height 36
click at [326, 64] on header "Registration Edit All" at bounding box center [736, 75] width 822 height 36
click at [326, 260] on div "Active Recipient Aubrey Baugh Event Mastering the Excel Lookup Functions Delive…" at bounding box center [736, 198] width 822 height 169
click at [326, 64] on header "Registration Edit All" at bounding box center [736, 75] width 822 height 36
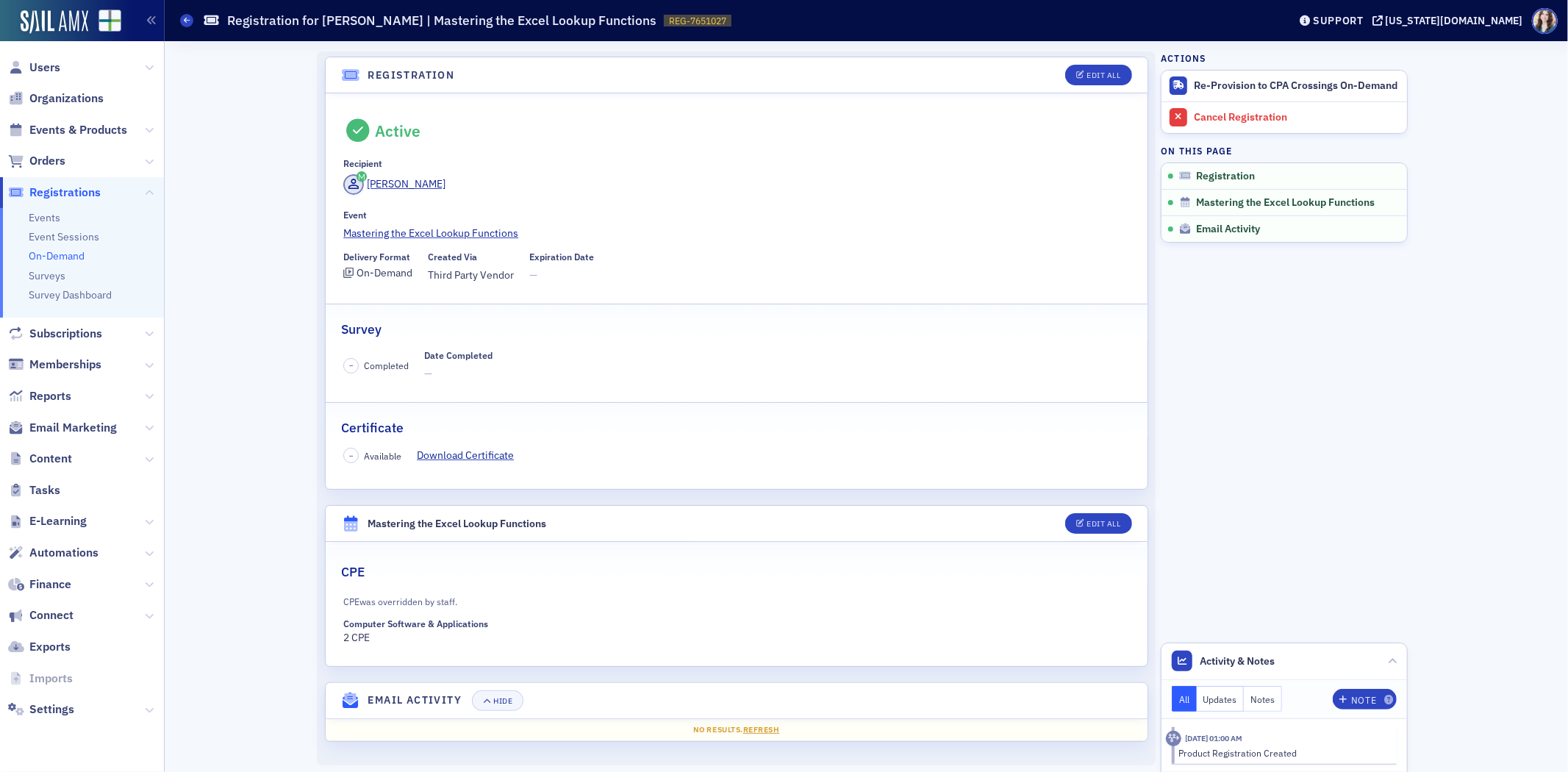
click at [1129, 68] on header "Registration Edit All" at bounding box center [736, 75] width 822 height 36
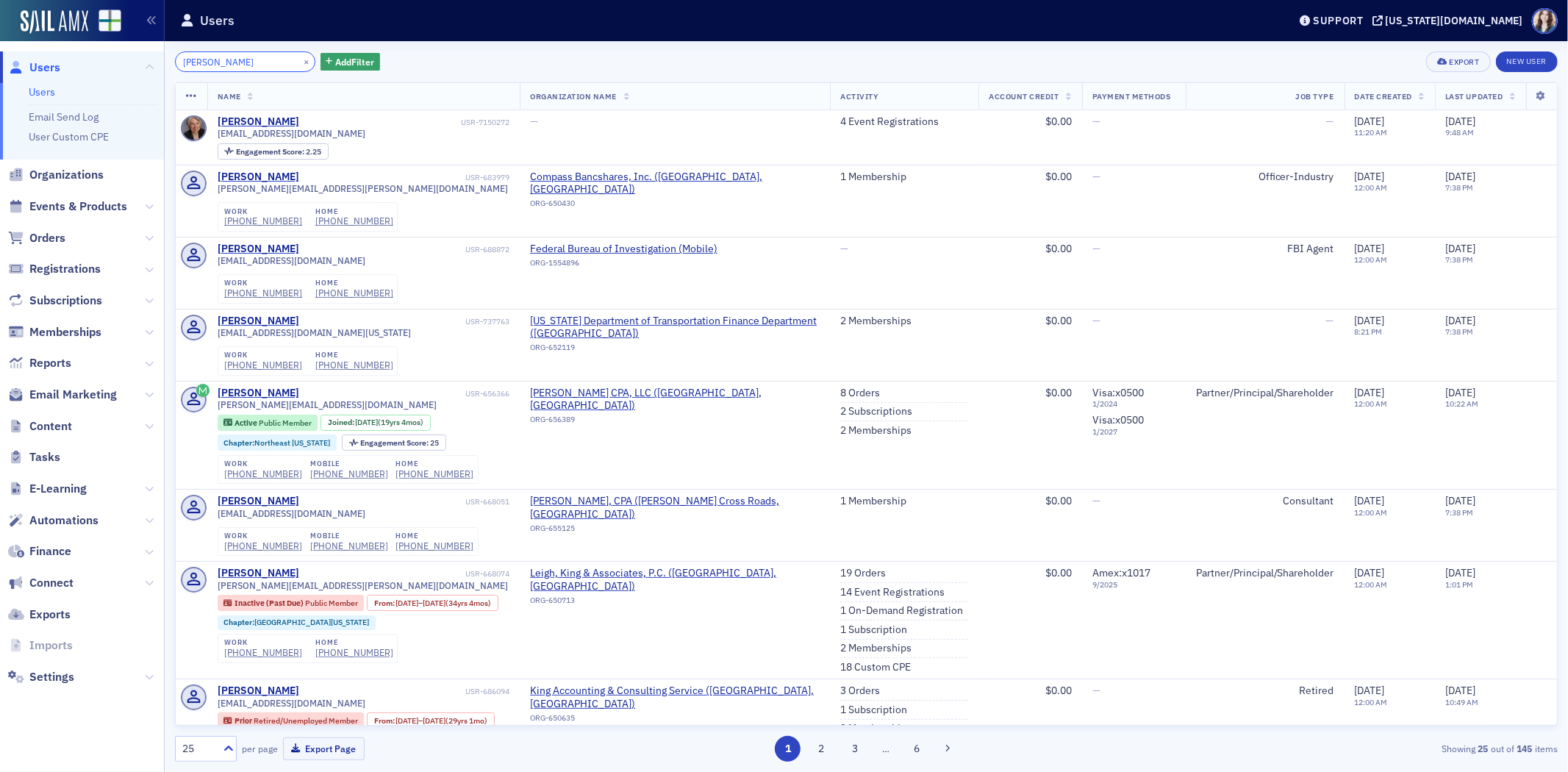
drag, startPoint x: 245, startPoint y: 71, endPoint x: 181, endPoint y: 74, distance: 64.1
click at [181, 74] on div "Ruth King × Add Filter Export New User Name Organization Name Activity Account …" at bounding box center [866, 406] width 1383 height 710
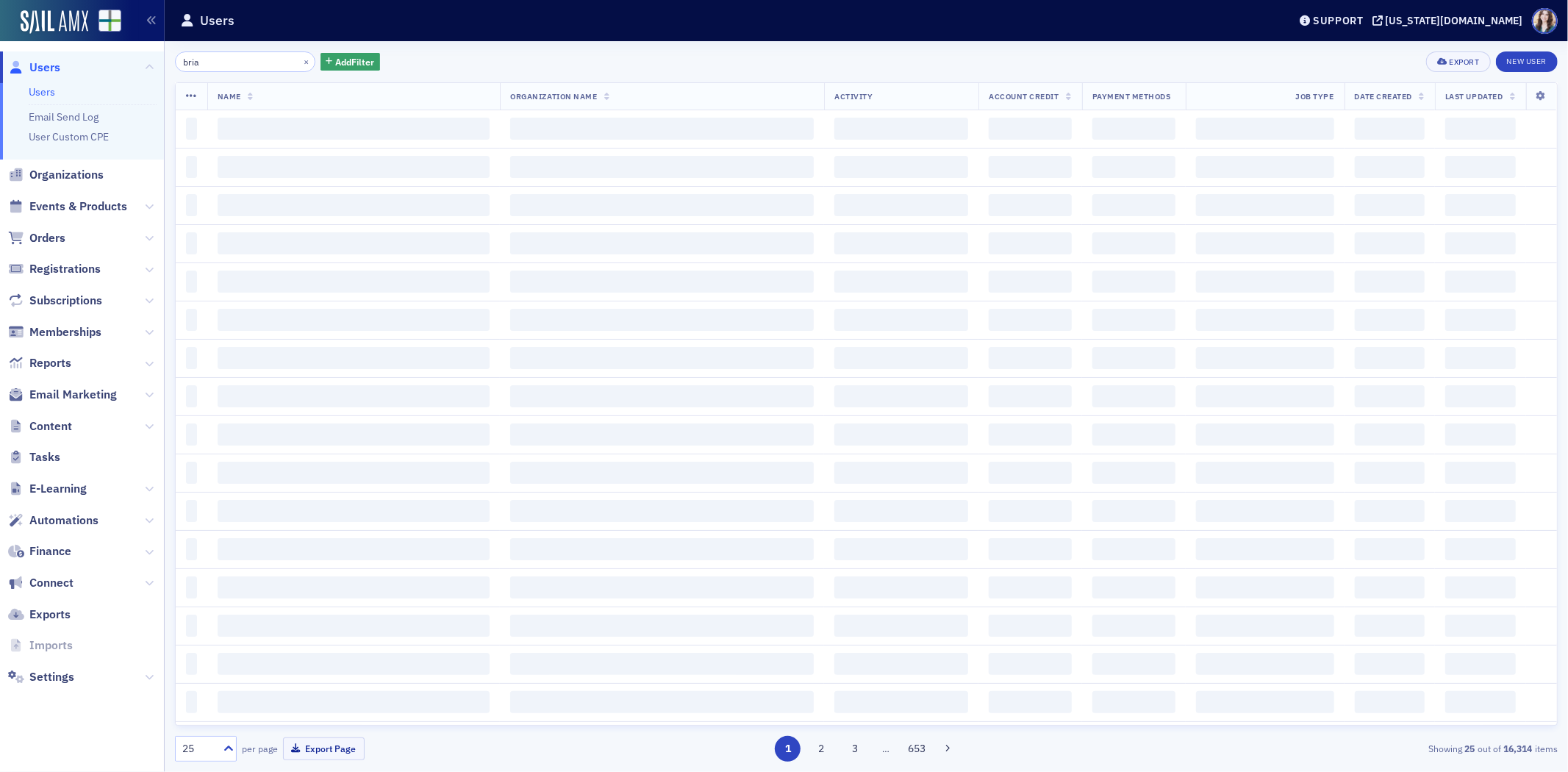
click at [419, 51] on div "bria × Add Filter Export New User" at bounding box center [866, 61] width 1383 height 20
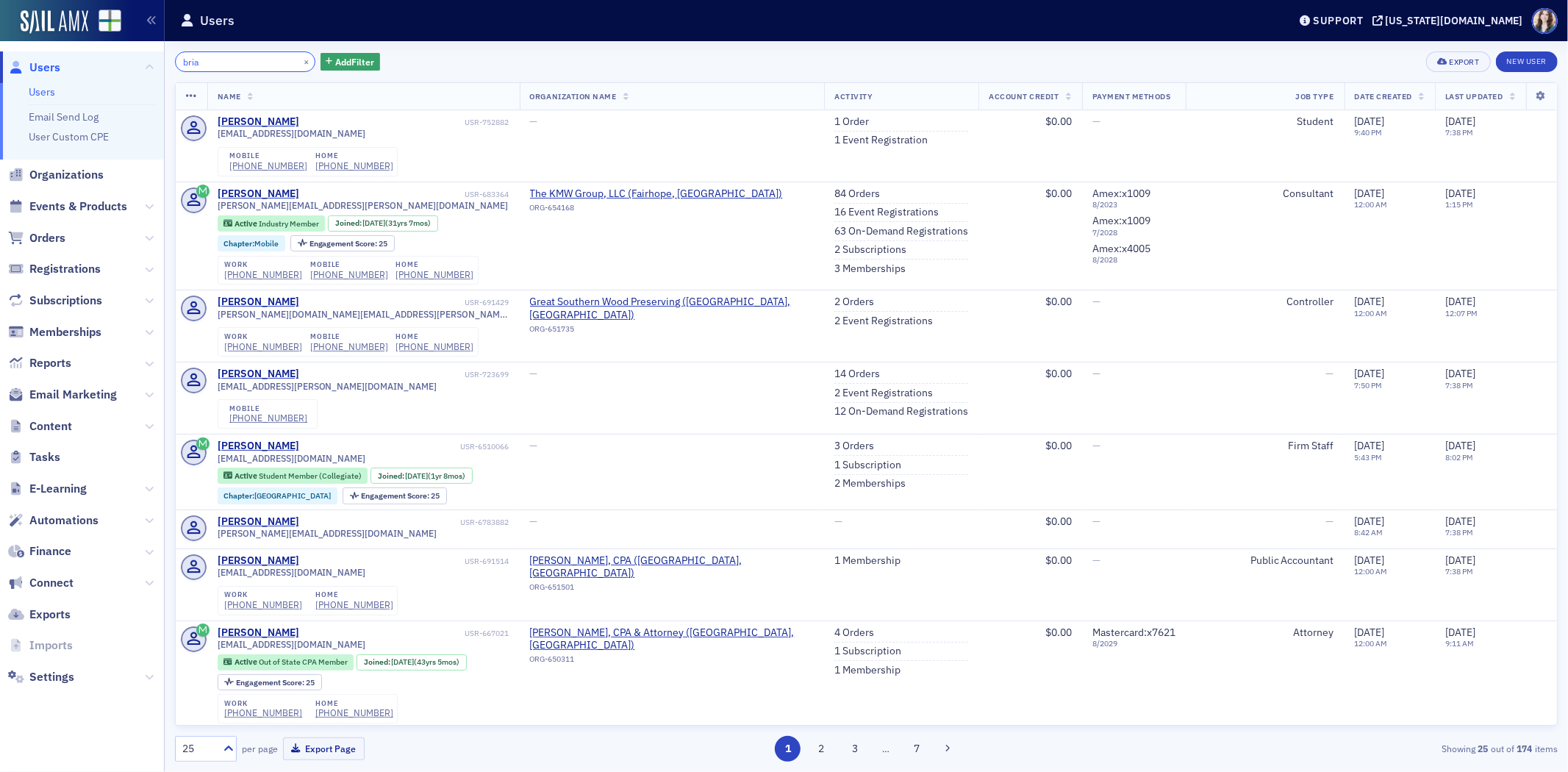
click at [256, 61] on input "bria" at bounding box center [245, 61] width 141 height 20
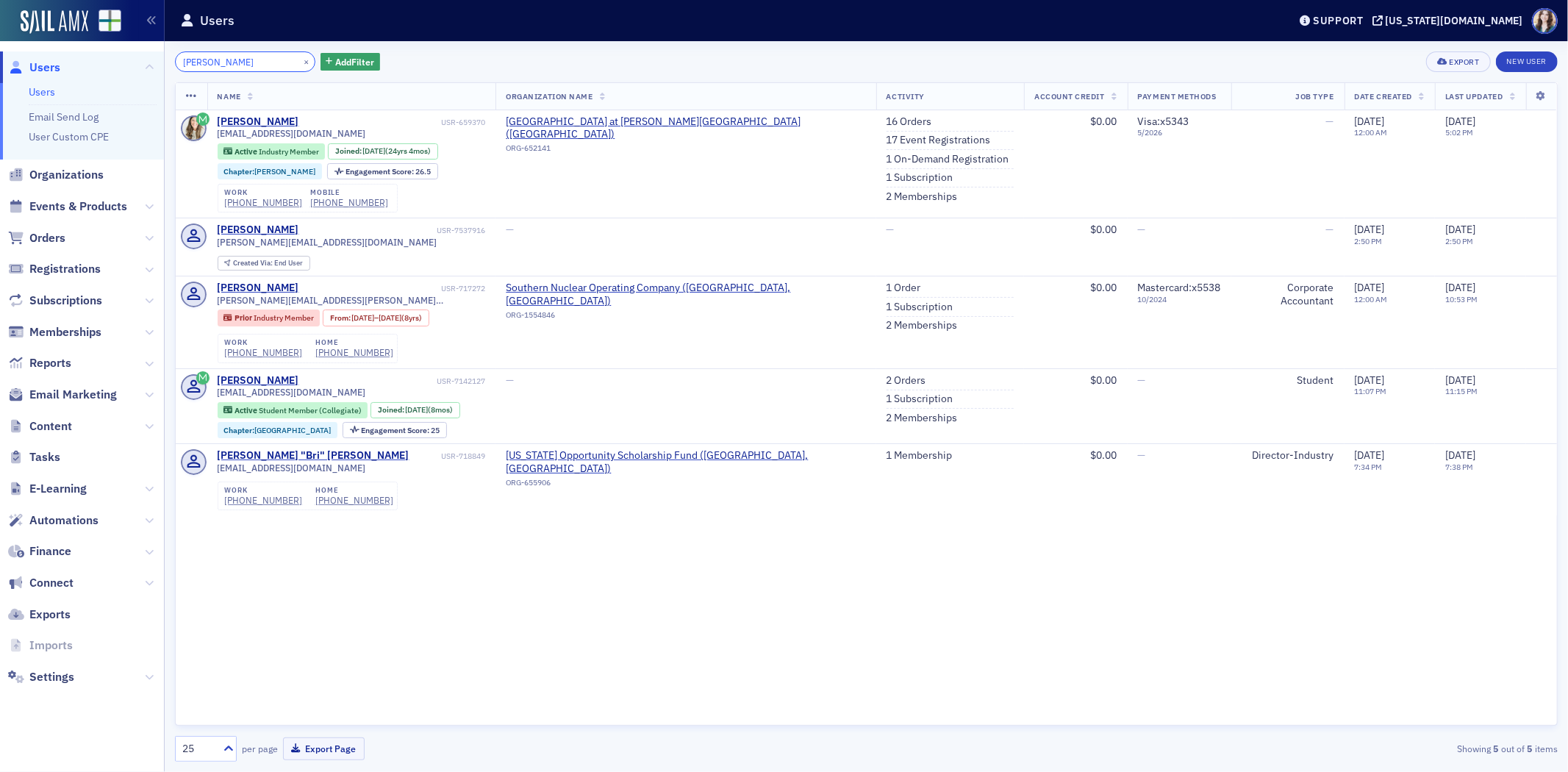
type input "brianne"
click at [710, 56] on div "brianne × Add Filter Export New User" at bounding box center [866, 61] width 1383 height 20
drag, startPoint x: 1060, startPoint y: 55, endPoint x: 1049, endPoint y: 55, distance: 11.0
click at [1060, 55] on div "brianne × Add Filter Export New User" at bounding box center [866, 61] width 1383 height 20
click at [300, 58] on button "×" at bounding box center [306, 60] width 13 height 13
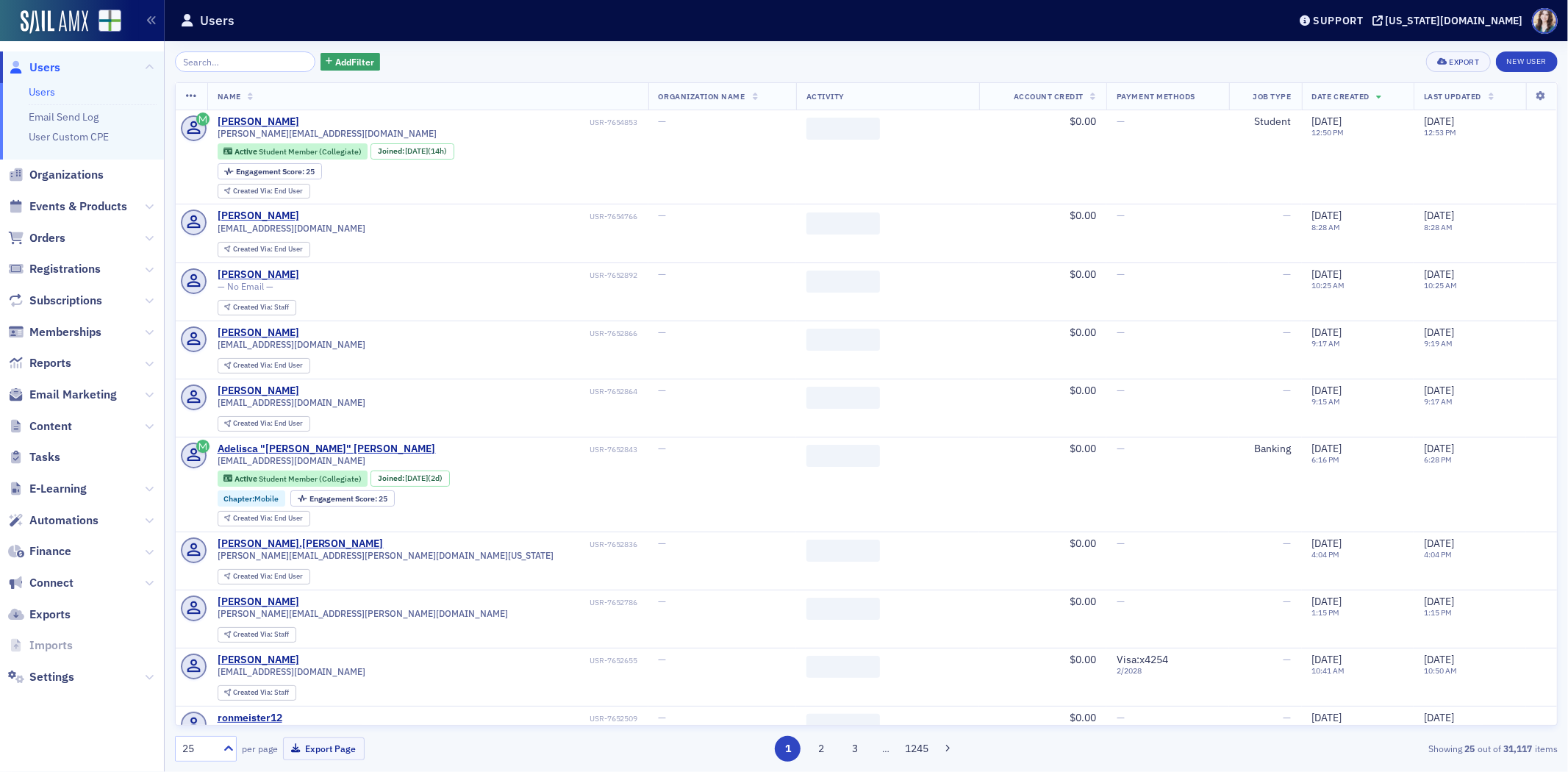
click at [407, 47] on div "Add Filter Export New User Name Organization Name Activity Account Credit Payme…" at bounding box center [866, 406] width 1383 height 730
click at [1282, 51] on div "Add Filter Export New User" at bounding box center [866, 61] width 1383 height 20
click at [1274, 60] on div "Add Filter Export New User" at bounding box center [866, 61] width 1383 height 20
click at [1277, 59] on div "Add Filter Export New User" at bounding box center [866, 61] width 1383 height 20
click at [1280, 54] on div "Add Filter Export New User" at bounding box center [866, 61] width 1383 height 20
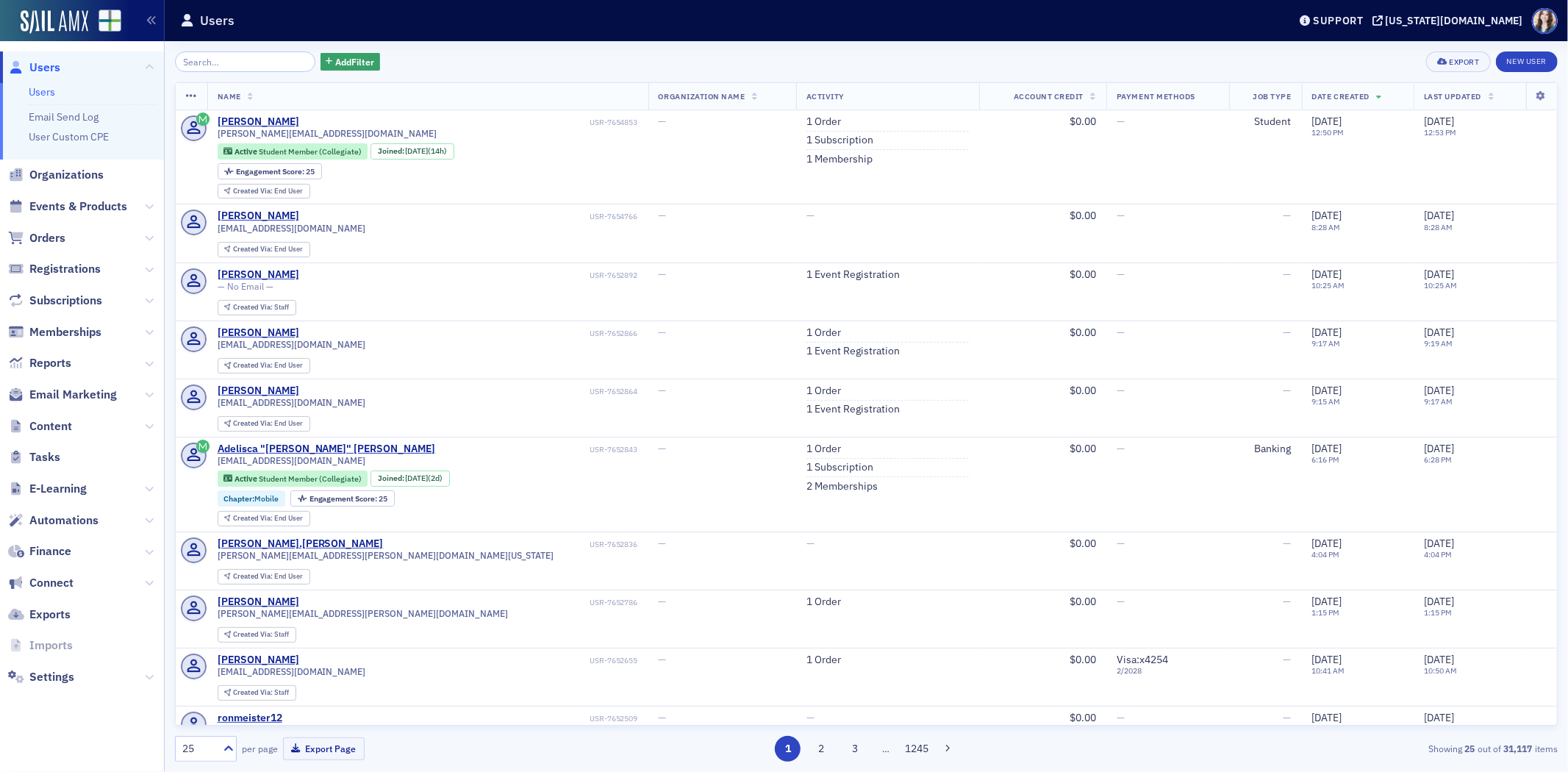
click at [1311, 60] on div "Add Filter Export New User" at bounding box center [866, 61] width 1383 height 20
click at [1314, 60] on div "Add Filter Export New User" at bounding box center [866, 61] width 1383 height 20
click at [1315, 61] on div "Add Filter Export New User" at bounding box center [866, 61] width 1383 height 20
